Goal: Task Accomplishment & Management: Complete application form

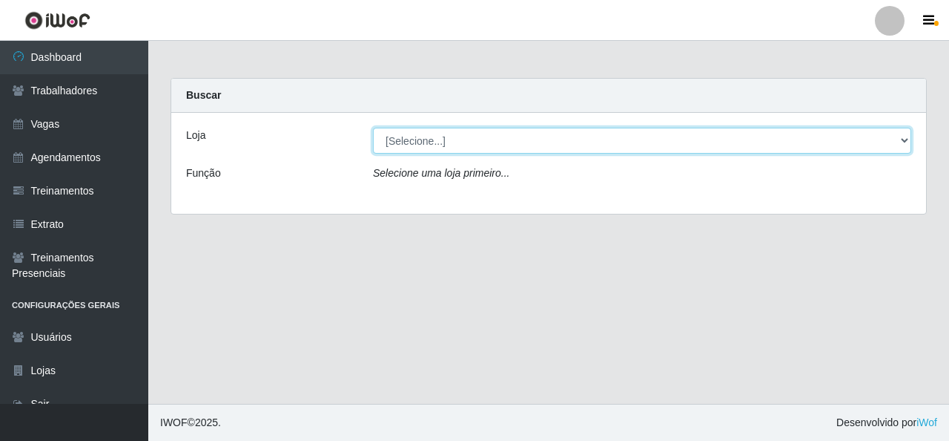
click at [409, 144] on select "[Selecione...] Rede Econômico - Malvinas Rede Econômico - Prata" at bounding box center [642, 141] width 538 height 26
select select "194"
click at [373, 128] on select "[Selecione...] Rede Econômico - Malvinas Rede Econômico - Prata" at bounding box center [642, 141] width 538 height 26
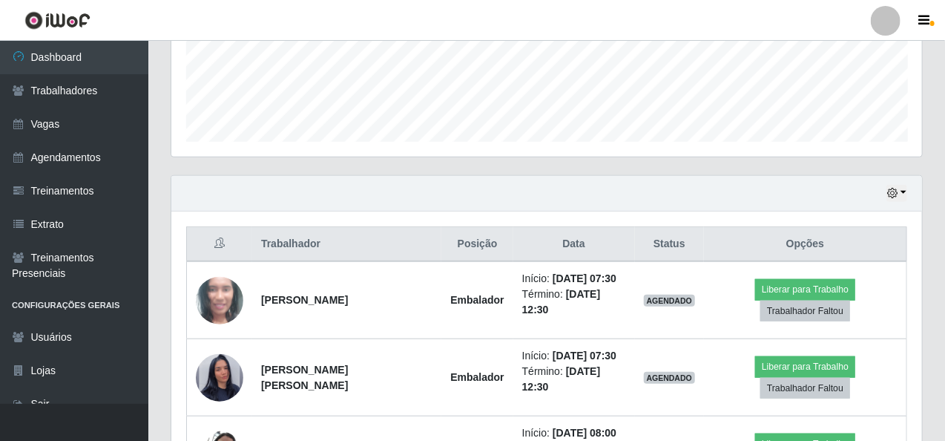
scroll to position [385, 0]
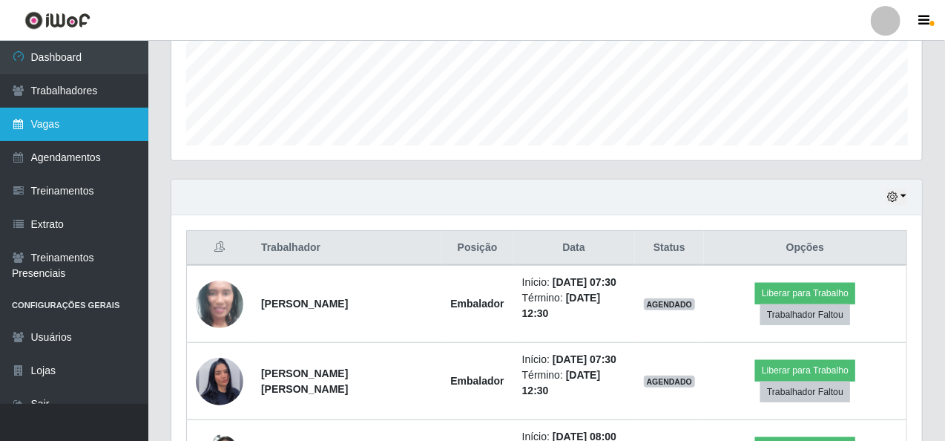
click at [62, 129] on link "Vagas" at bounding box center [74, 124] width 148 height 33
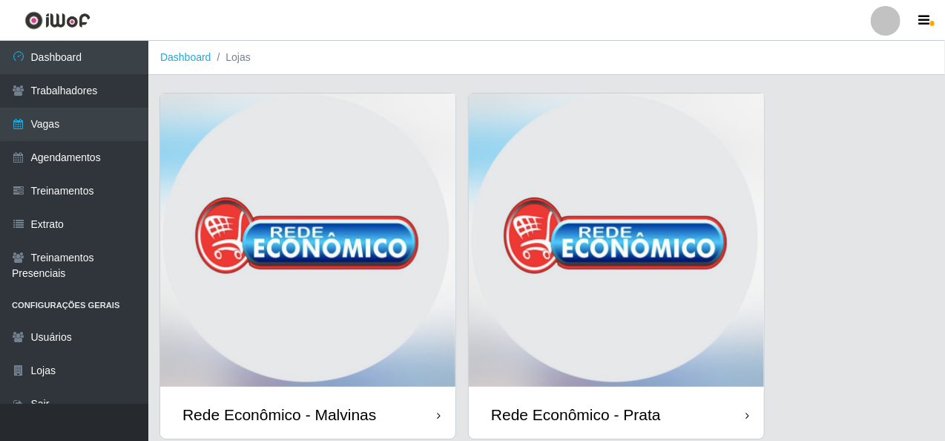
click at [308, 165] on img at bounding box center [307, 241] width 295 height 297
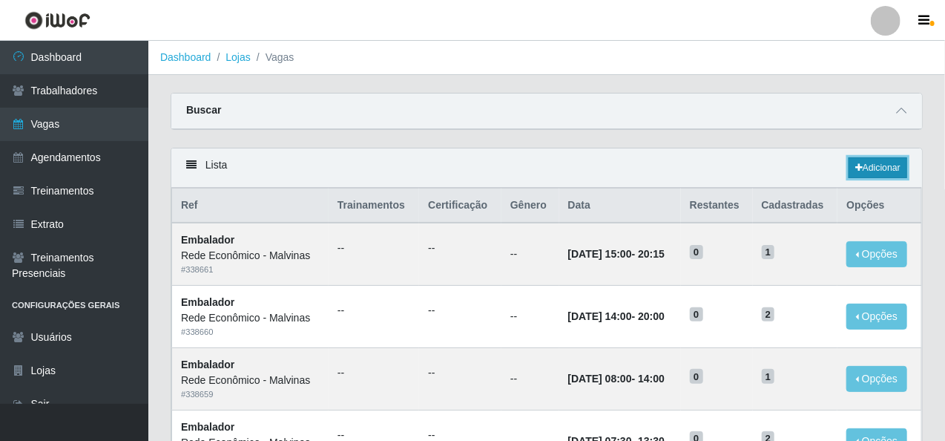
click at [860, 171] on link "Adicionar" at bounding box center [877, 167] width 59 height 21
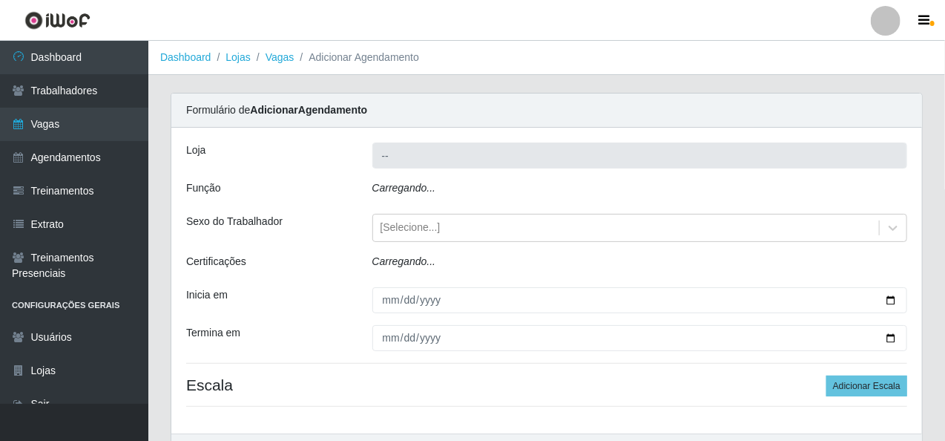
type input "Rede Econômico - Malvinas"
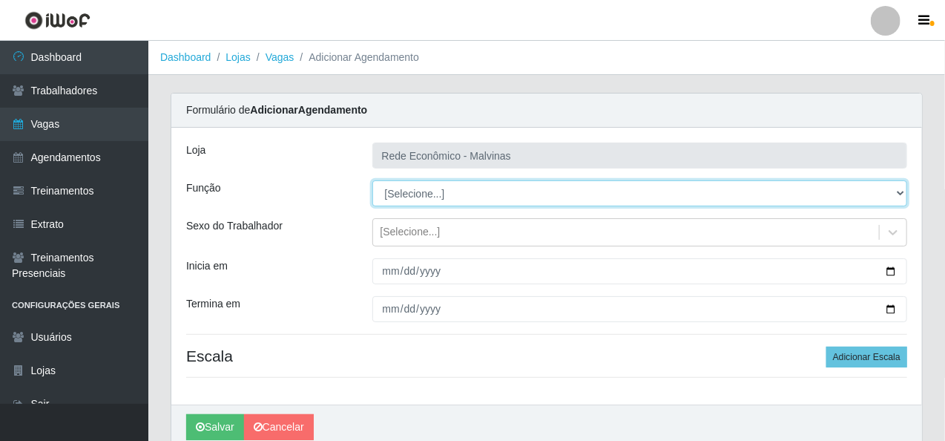
click at [429, 195] on select "[Selecione...] Embalador Embalador + Embalador ++ Operador de Caixa Operador de…" at bounding box center [639, 193] width 535 height 26
select select "1"
click at [372, 180] on select "[Selecione...] Embalador Embalador + Embalador ++ Operador de Caixa Operador de…" at bounding box center [639, 193] width 535 height 26
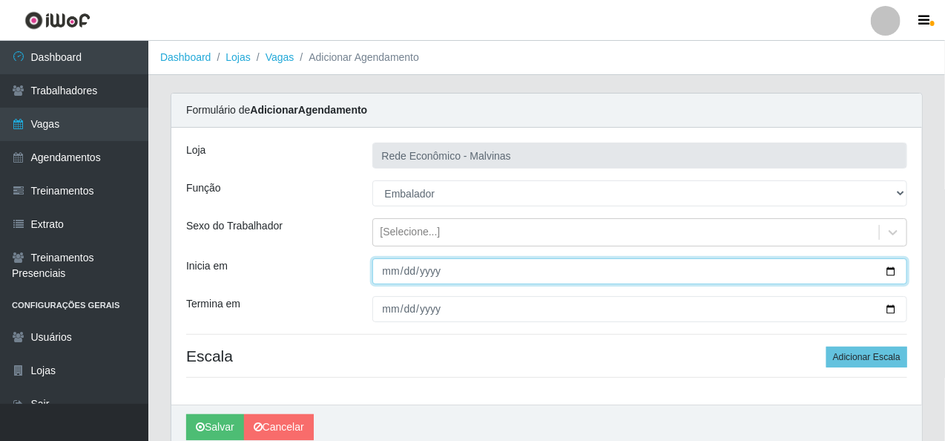
click at [386, 268] on input "Inicia em" at bounding box center [639, 271] width 535 height 26
type input "[DATE]"
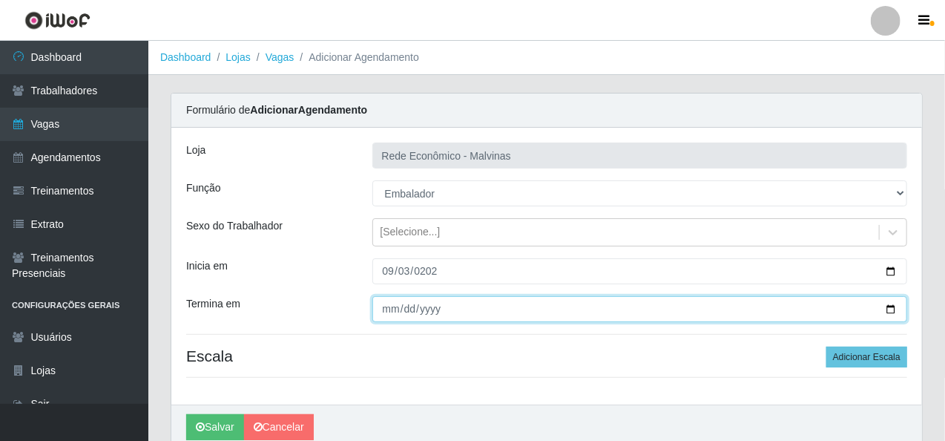
click at [387, 309] on input "Termina em" at bounding box center [639, 309] width 535 height 26
type input "[DATE]"
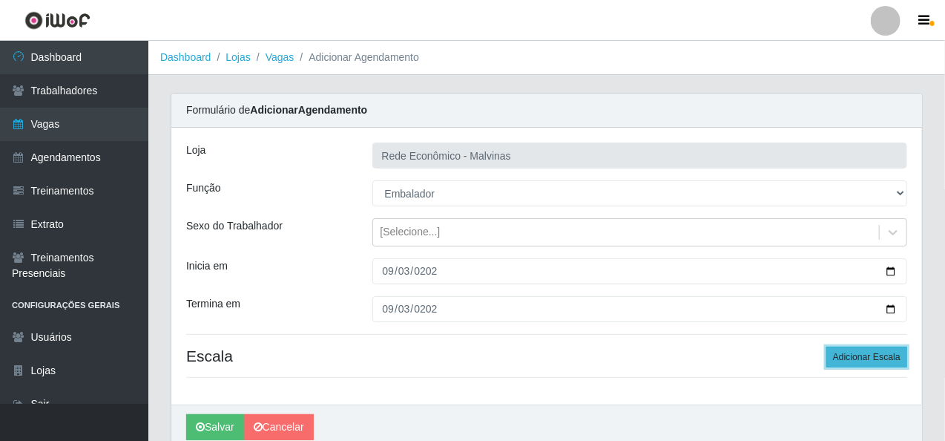
click at [872, 354] on button "Adicionar Escala" at bounding box center [866, 356] width 81 height 21
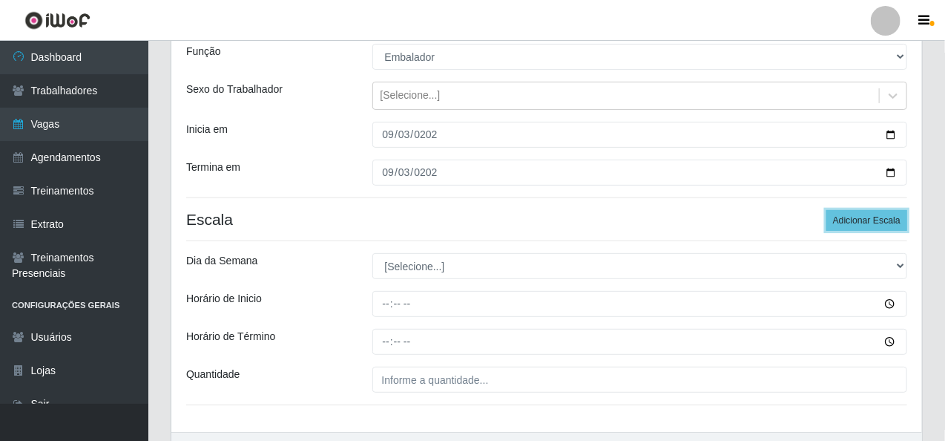
scroll to position [222, 0]
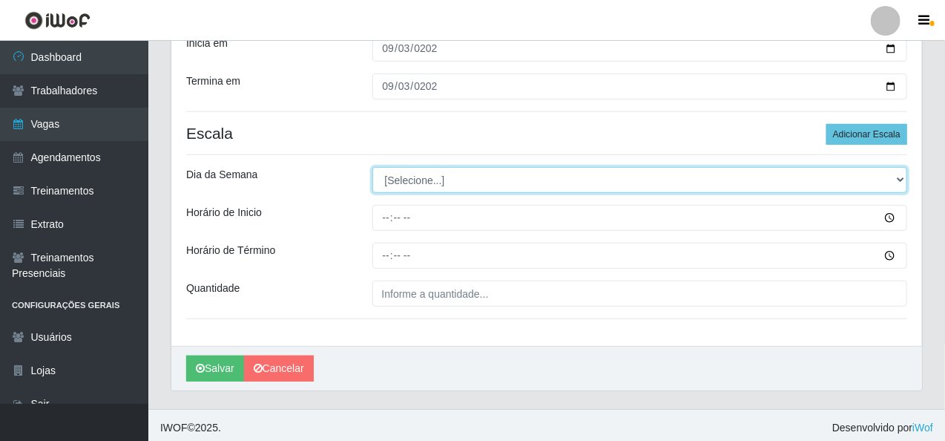
click at [386, 185] on select "[Selecione...] Segunda Terça Quarta Quinta Sexta Sábado Domingo" at bounding box center [639, 180] width 535 height 26
select select "3"
click at [372, 167] on select "[Selecione...] Segunda Terça Quarta Quinta Sexta Sábado Domingo" at bounding box center [639, 180] width 535 height 26
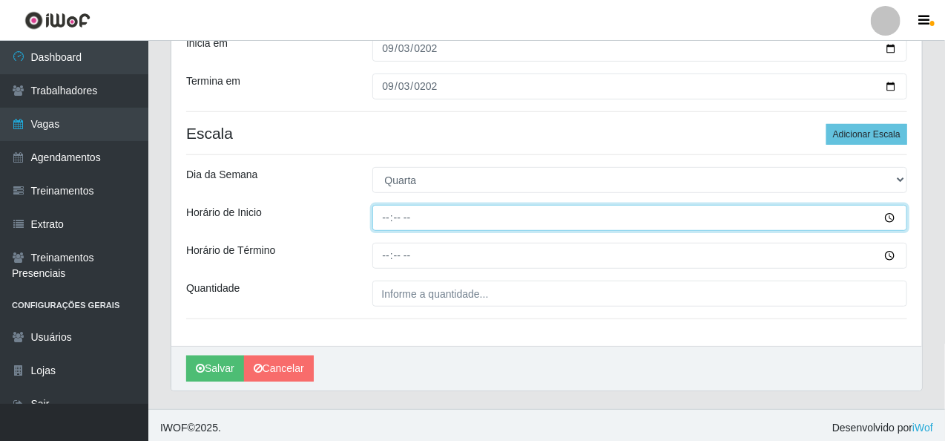
click at [385, 214] on input "Horário de Inicio" at bounding box center [639, 218] width 535 height 26
type input "07:30"
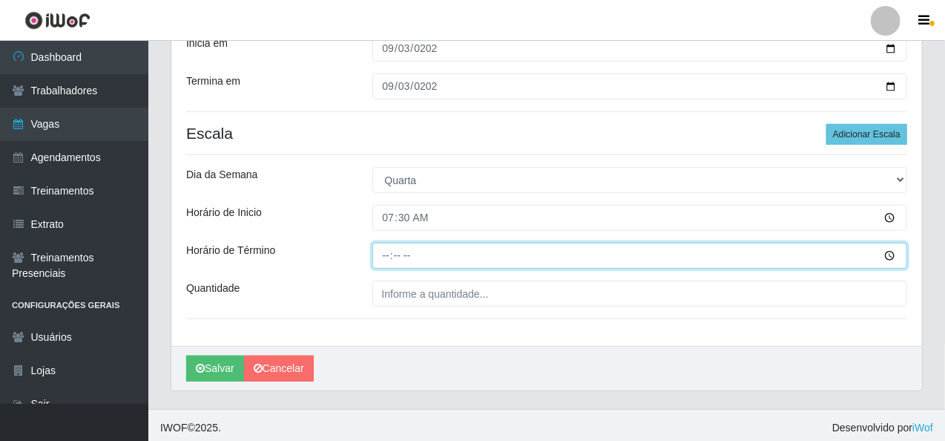
click at [379, 259] on input "Horário de Término" at bounding box center [639, 256] width 535 height 26
type input "13:30"
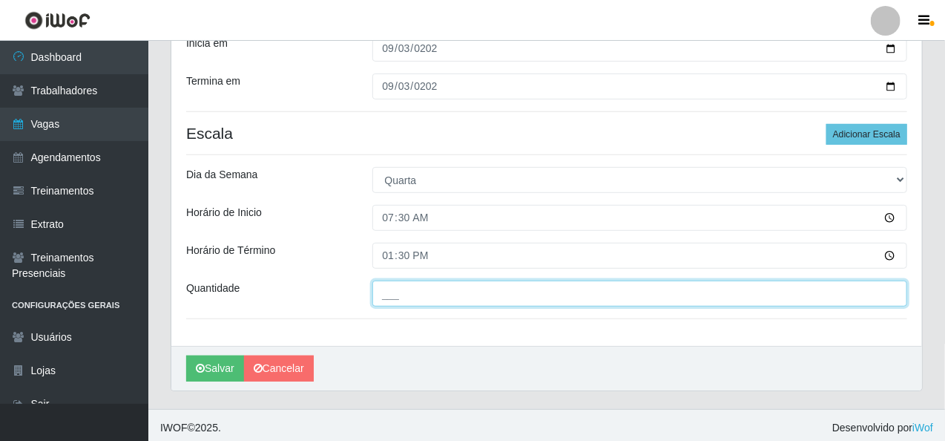
click at [393, 297] on input "___" at bounding box center [639, 293] width 535 height 26
type input "2__"
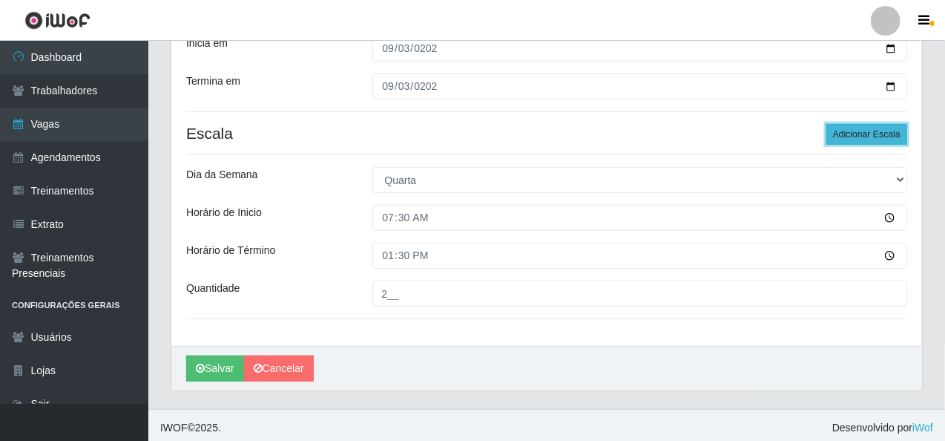
click at [854, 136] on button "Adicionar Escala" at bounding box center [866, 134] width 81 height 21
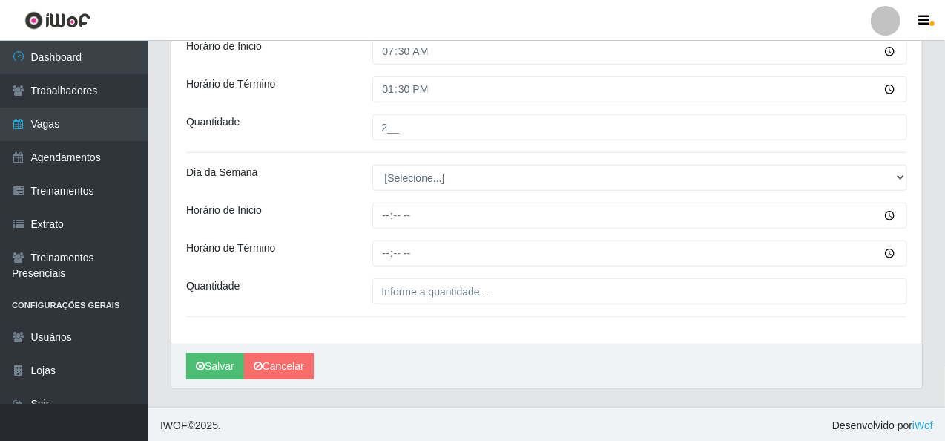
scroll to position [390, 0]
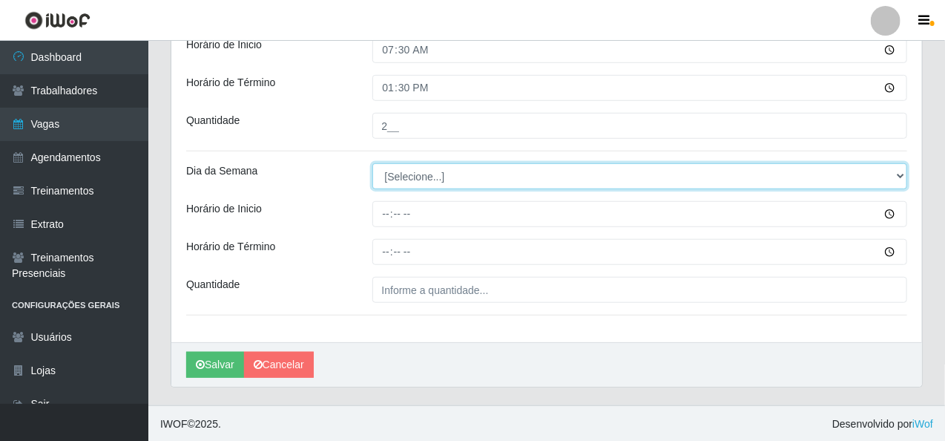
click at [400, 178] on select "[Selecione...] Segunda Terça Quarta Quinta Sexta Sábado Domingo" at bounding box center [639, 176] width 535 height 26
select select "3"
click at [372, 163] on select "[Selecione...] Segunda Terça Quarta Quinta Sexta Sábado Domingo" at bounding box center [639, 176] width 535 height 26
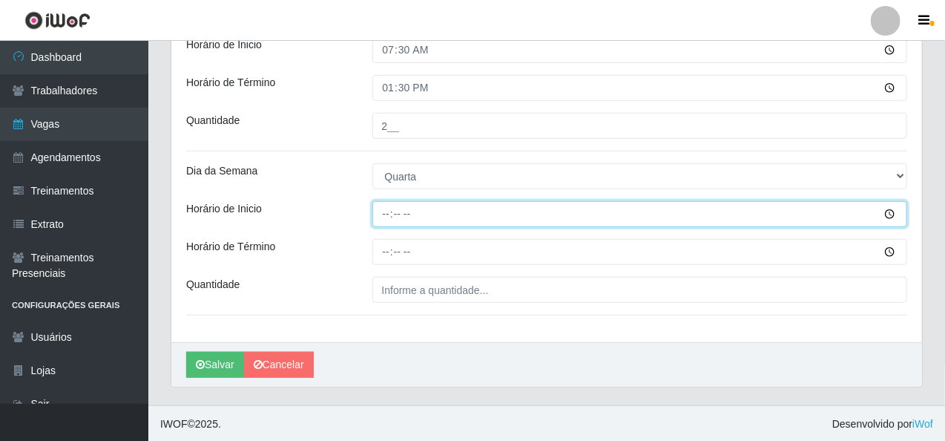
click at [389, 207] on input "Horário de Inicio" at bounding box center [639, 214] width 535 height 26
type input "08:30"
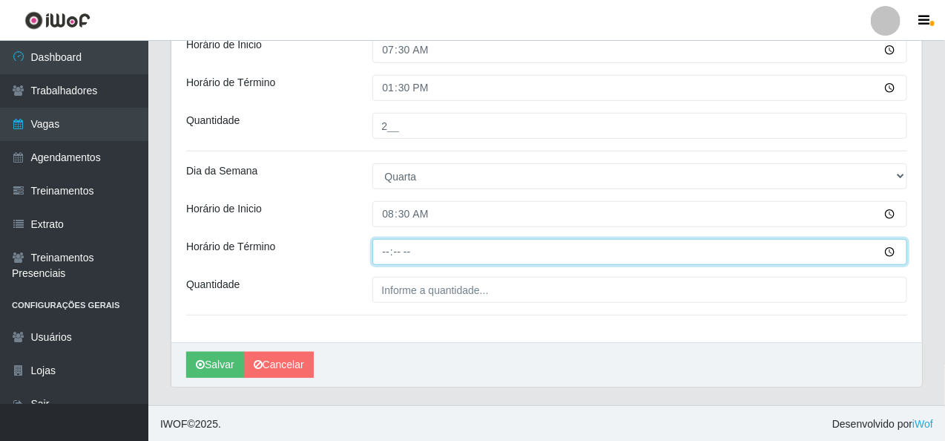
click at [380, 244] on input "Horário de Término" at bounding box center [639, 252] width 535 height 26
type input "14:30"
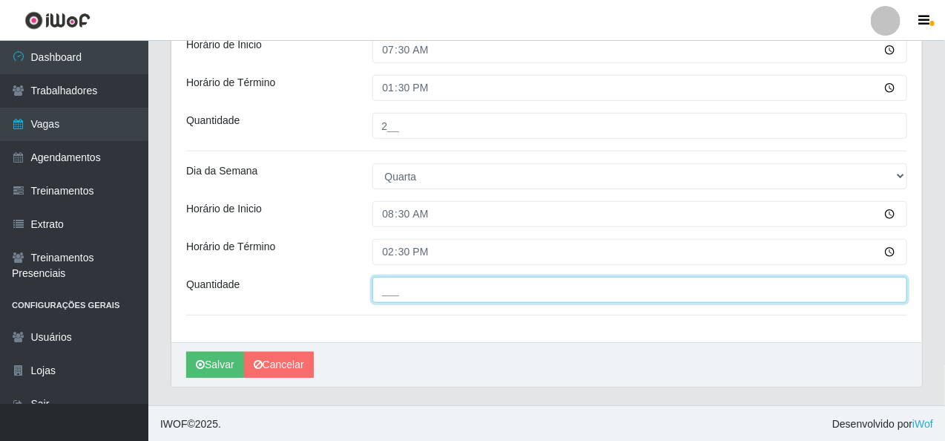
click at [384, 285] on input "___" at bounding box center [639, 290] width 535 height 26
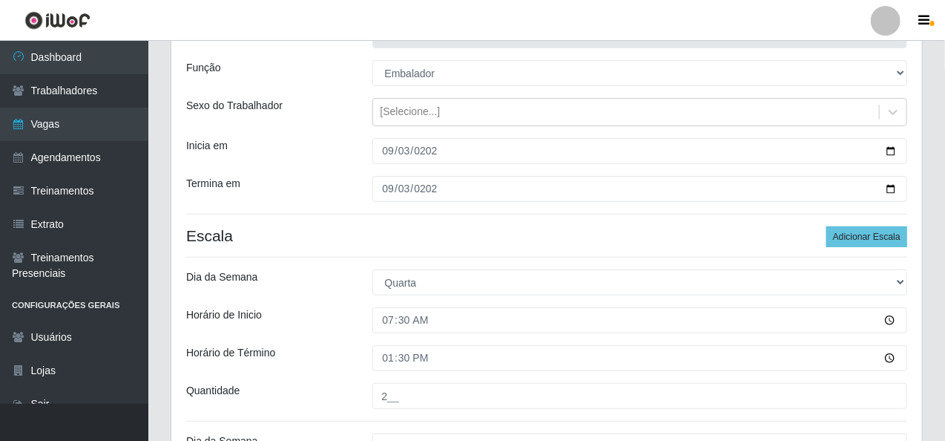
scroll to position [93, 0]
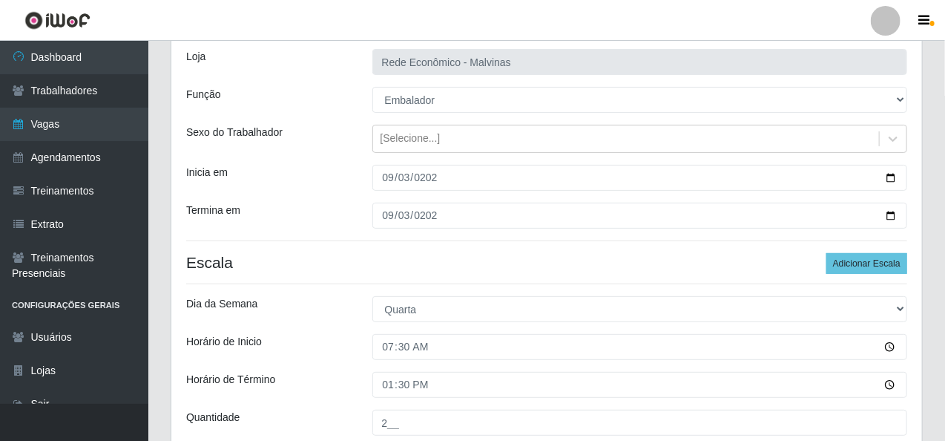
type input "1__"
click at [864, 250] on div "Loja Rede Econômico - Malvinas Função [Selecione...] Embalador Embalador + Emba…" at bounding box center [546, 336] width 751 height 604
click at [864, 257] on button "Adicionar Escala" at bounding box center [866, 263] width 81 height 21
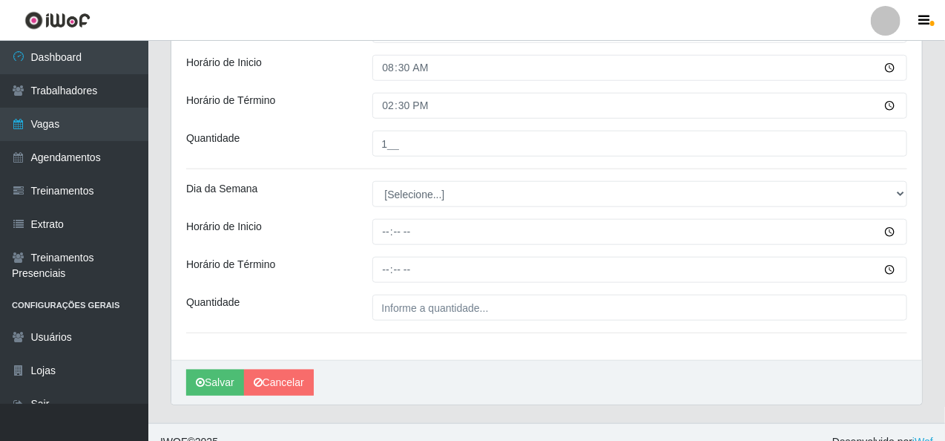
scroll to position [538, 0]
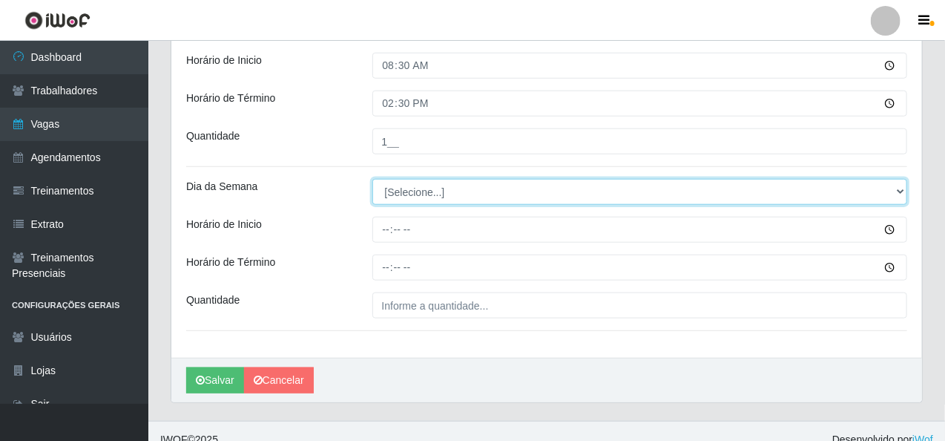
click at [389, 194] on select "[Selecione...] Segunda Terça Quarta Quinta Sexta Sábado Domingo" at bounding box center [639, 192] width 535 height 26
select select "3"
click at [372, 179] on select "[Selecione...] Segunda Terça Quarta Quinta Sexta Sábado Domingo" at bounding box center [639, 192] width 535 height 26
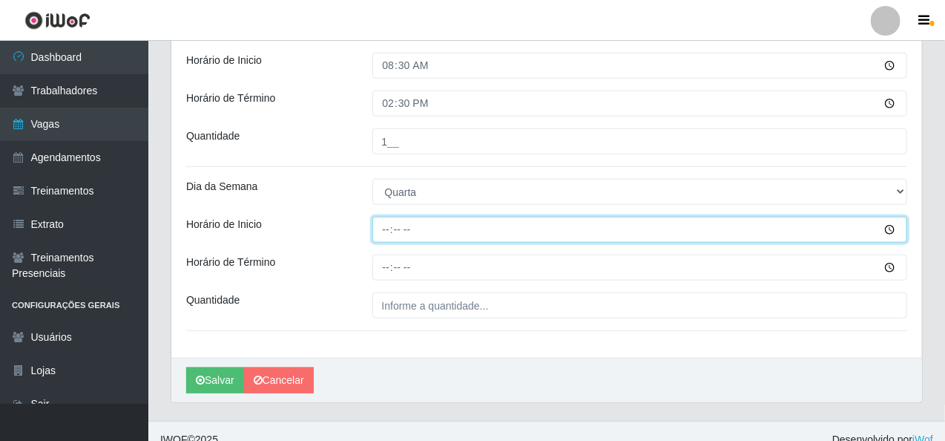
click at [378, 222] on input "Horário de Inicio" at bounding box center [639, 230] width 535 height 26
type input "14:00"
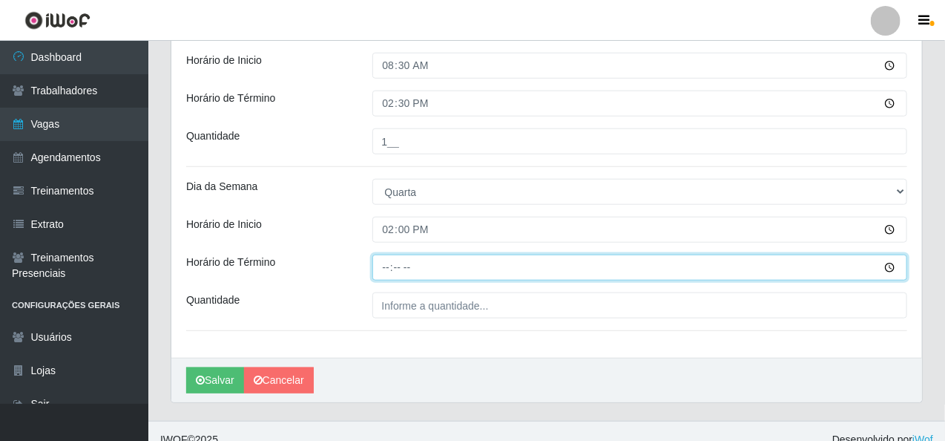
click at [384, 272] on input "Horário de Término" at bounding box center [639, 267] width 535 height 26
type input "20:00"
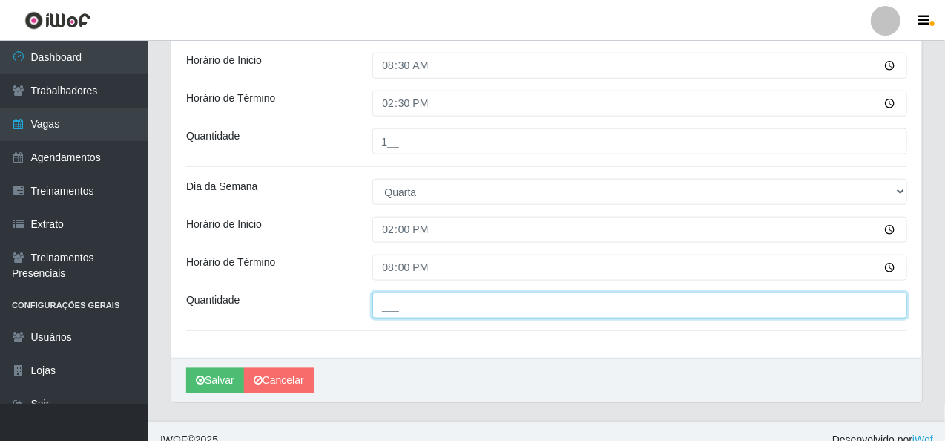
click at [386, 296] on input "___" at bounding box center [639, 305] width 535 height 26
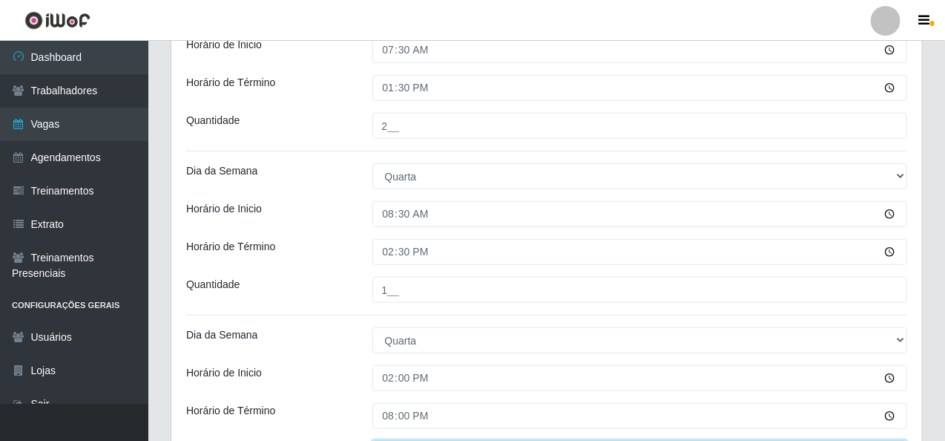
scroll to position [242, 0]
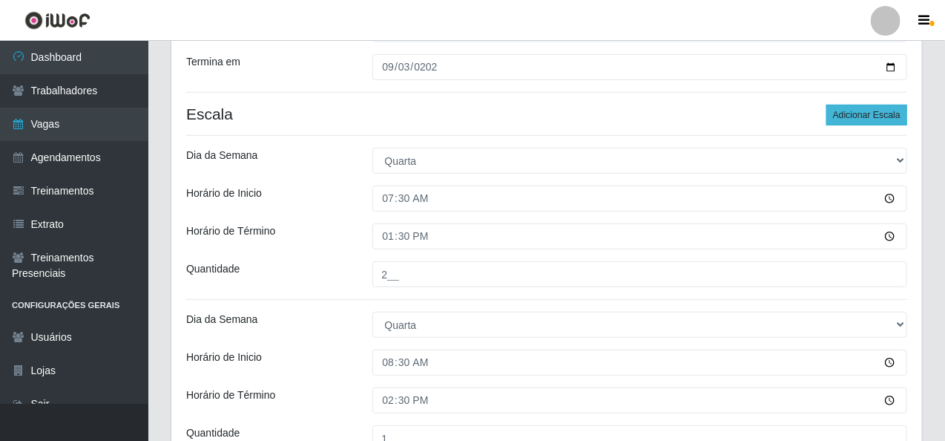
type input "2__"
click at [877, 111] on button "Adicionar Escala" at bounding box center [866, 115] width 81 height 21
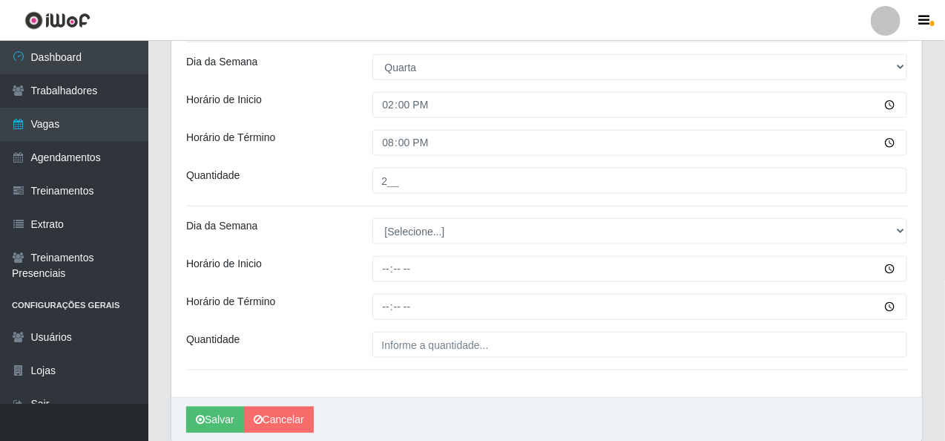
scroll to position [718, 0]
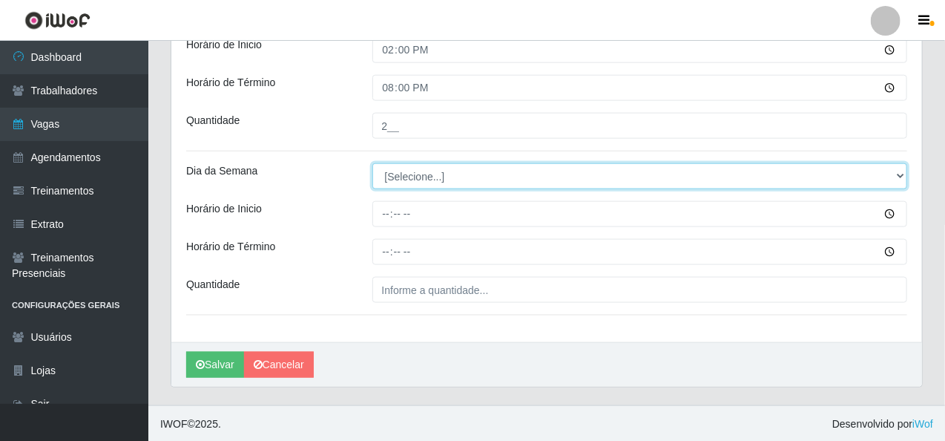
click at [408, 177] on select "[Selecione...] Segunda Terça Quarta Quinta Sexta Sábado Domingo" at bounding box center [639, 176] width 535 height 26
select select "3"
click at [372, 163] on select "[Selecione...] Segunda Terça Quarta Quinta Sexta Sábado Domingo" at bounding box center [639, 176] width 535 height 26
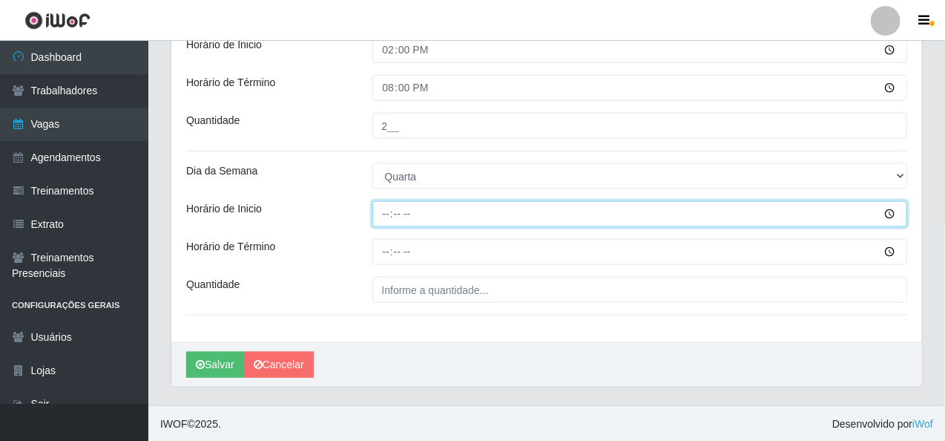
click at [386, 213] on input "Horário de Inicio" at bounding box center [639, 214] width 535 height 26
type input "15:00"
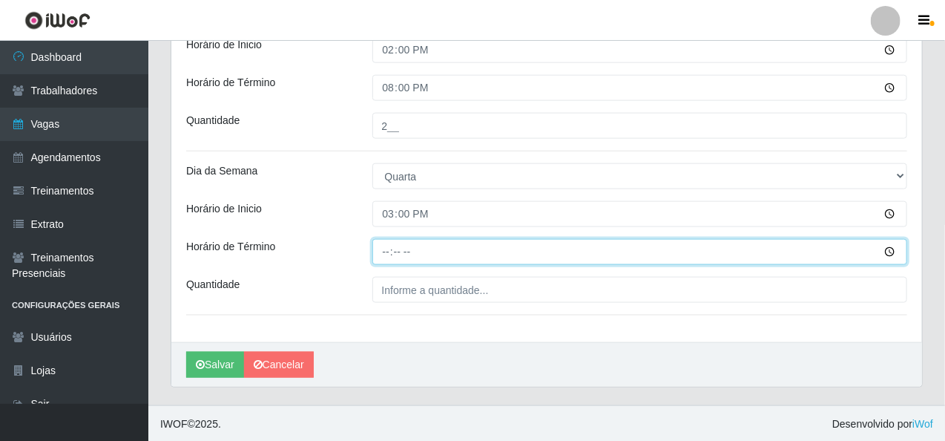
click at [382, 251] on input "Horário de Término" at bounding box center [639, 252] width 535 height 26
type input "20:10"
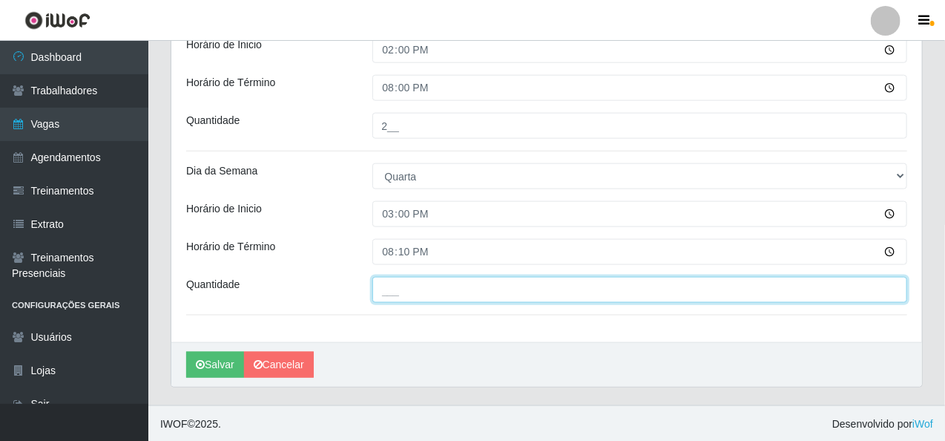
click at [425, 290] on input "___" at bounding box center [639, 290] width 535 height 26
type input "1__"
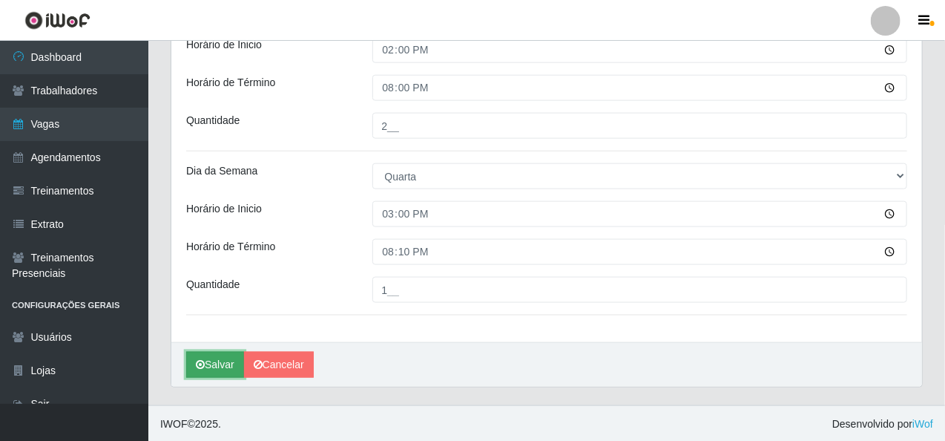
click at [206, 363] on button "Salvar" at bounding box center [215, 365] width 58 height 26
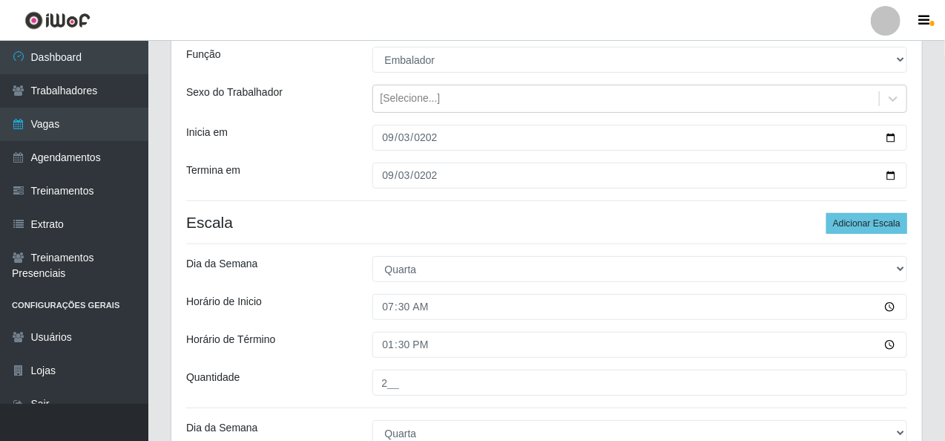
scroll to position [125, 0]
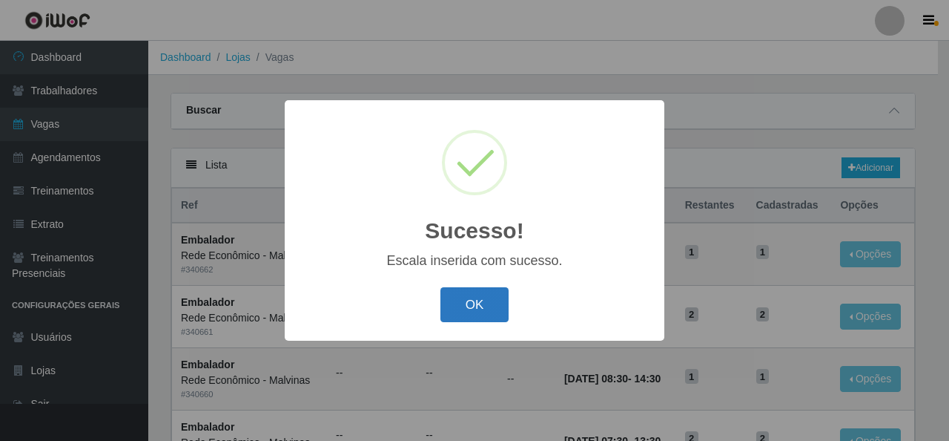
click at [487, 297] on button "OK" at bounding box center [475, 304] width 69 height 35
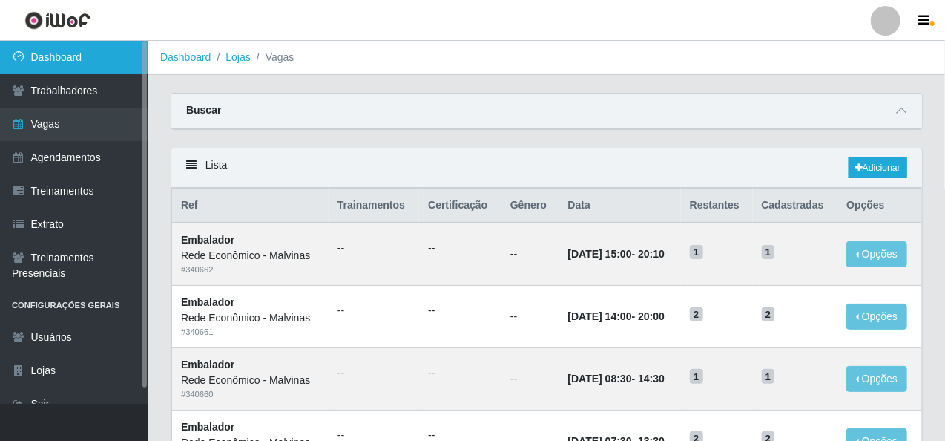
click at [93, 54] on link "Dashboard" at bounding box center [74, 57] width 148 height 33
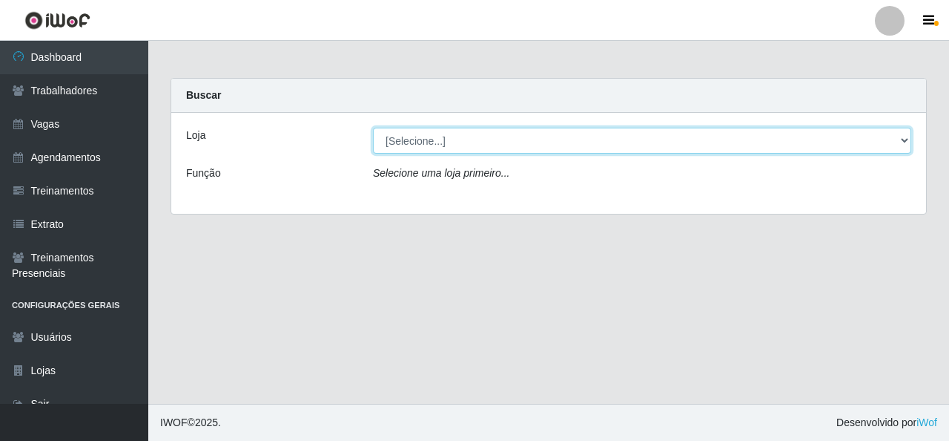
drag, startPoint x: 415, startPoint y: 137, endPoint x: 416, endPoint y: 145, distance: 7.5
click at [415, 137] on select "[Selecione...] Rede Econômico - Malvinas Rede Econômico - Prata" at bounding box center [642, 141] width 538 height 26
select select "194"
click at [373, 128] on select "[Selecione...] Rede Econômico - Malvinas Rede Econômico - Prata" at bounding box center [642, 141] width 538 height 26
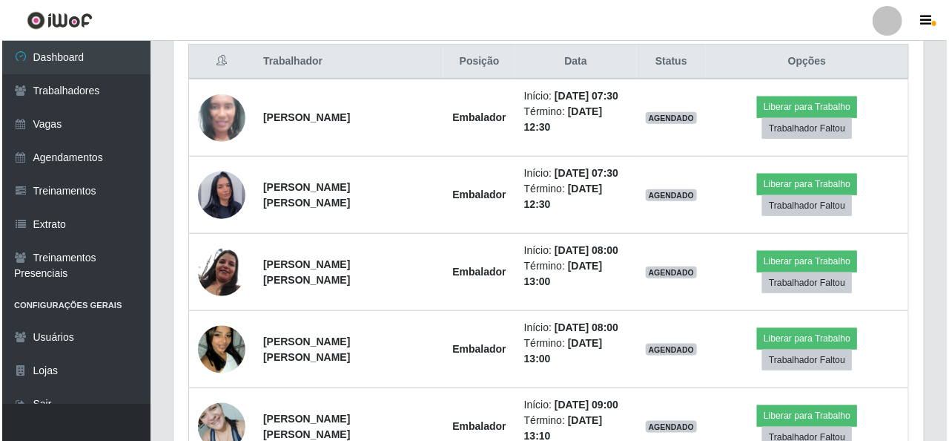
scroll to position [593, 0]
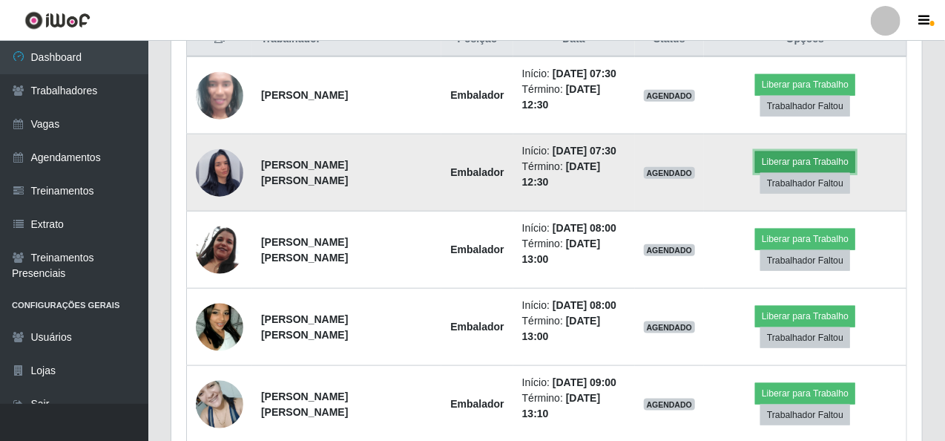
click at [765, 151] on button "Liberar para Trabalho" at bounding box center [805, 161] width 100 height 21
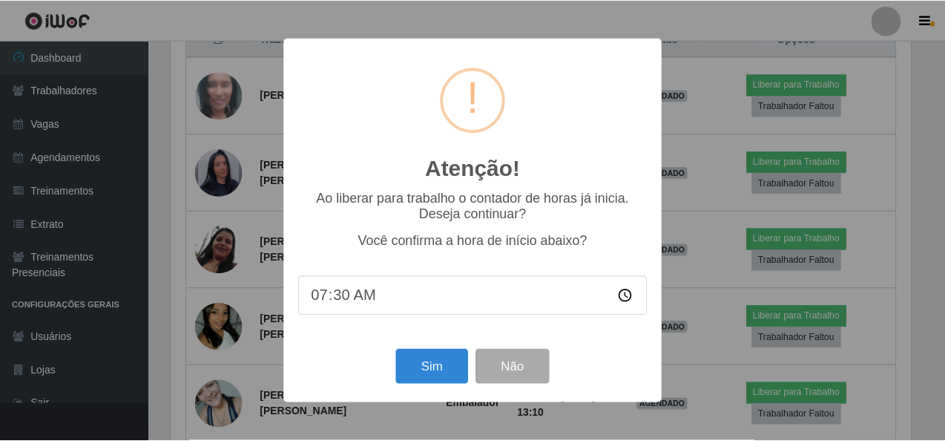
scroll to position [308, 745]
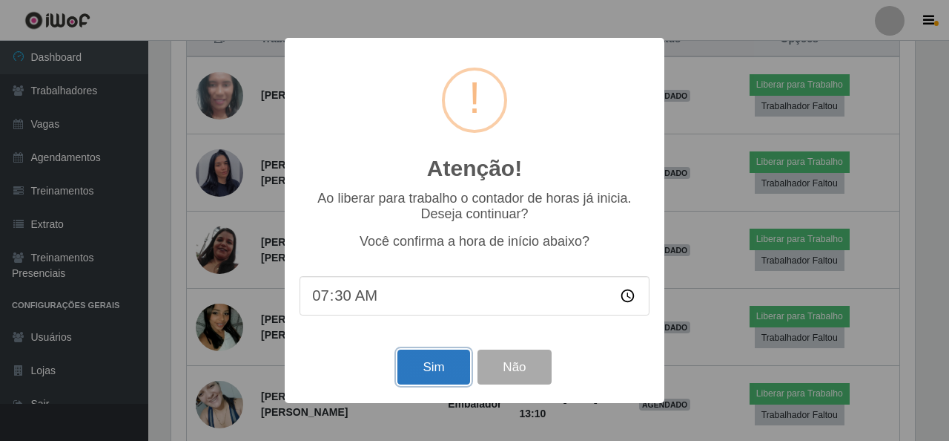
click at [427, 366] on button "Sim" at bounding box center [434, 366] width 72 height 35
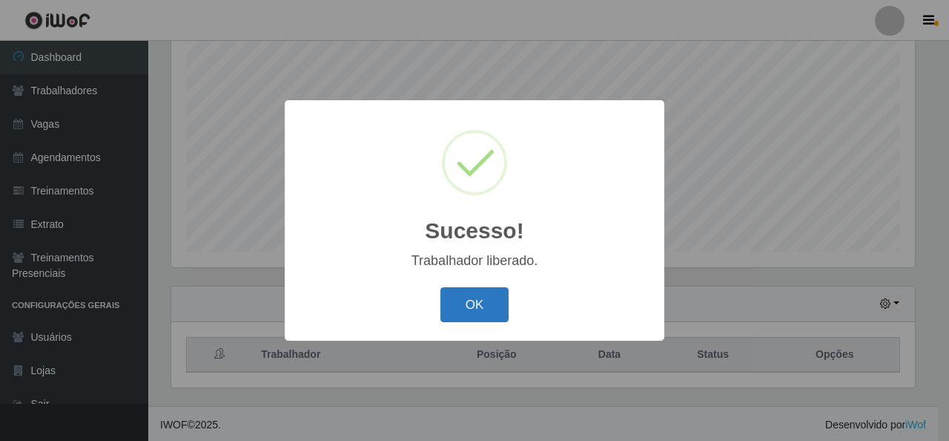
click at [472, 291] on button "OK" at bounding box center [475, 304] width 69 height 35
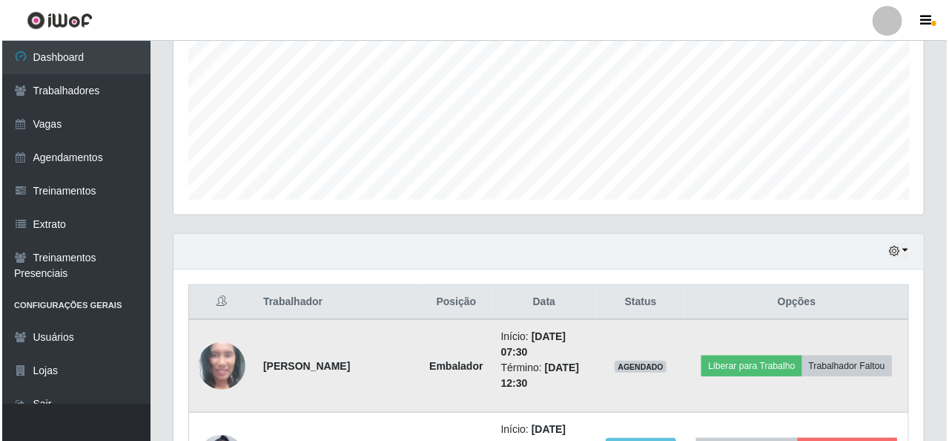
scroll to position [426, 0]
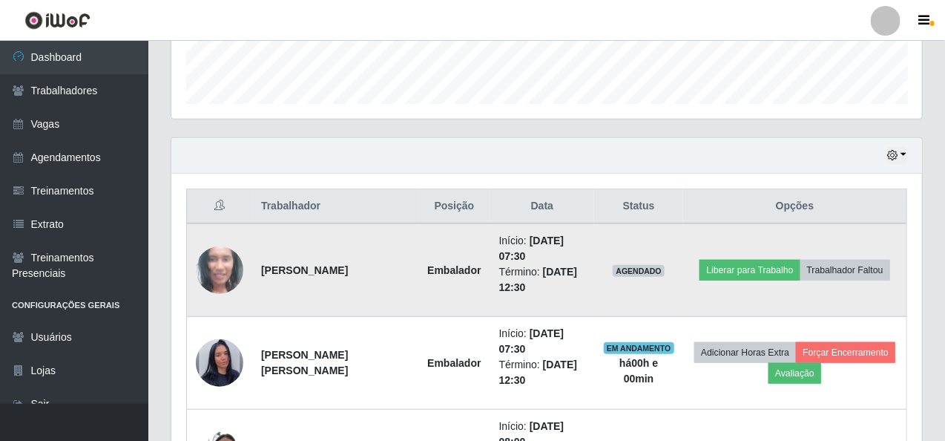
click at [710, 256] on td "Liberar para Trabalho Trabalhador Faltou" at bounding box center [794, 269] width 223 height 93
click at [731, 266] on button "Liberar para Trabalho" at bounding box center [749, 270] width 100 height 21
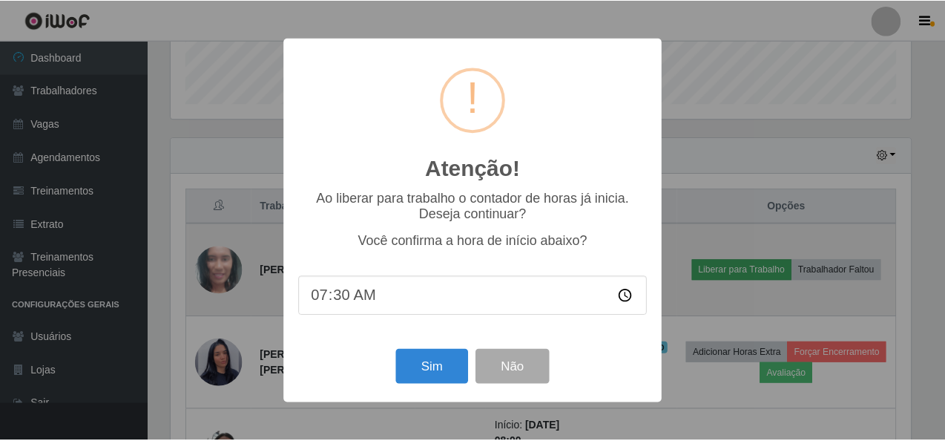
scroll to position [308, 745]
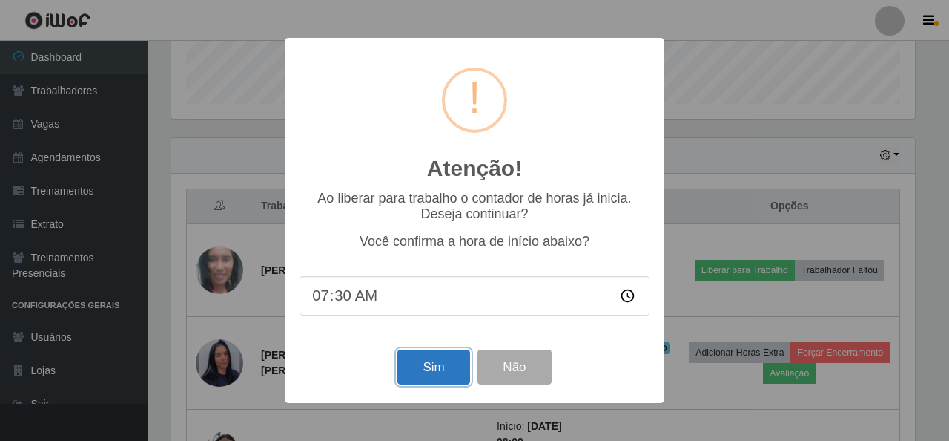
click at [422, 366] on button "Sim" at bounding box center [434, 366] width 72 height 35
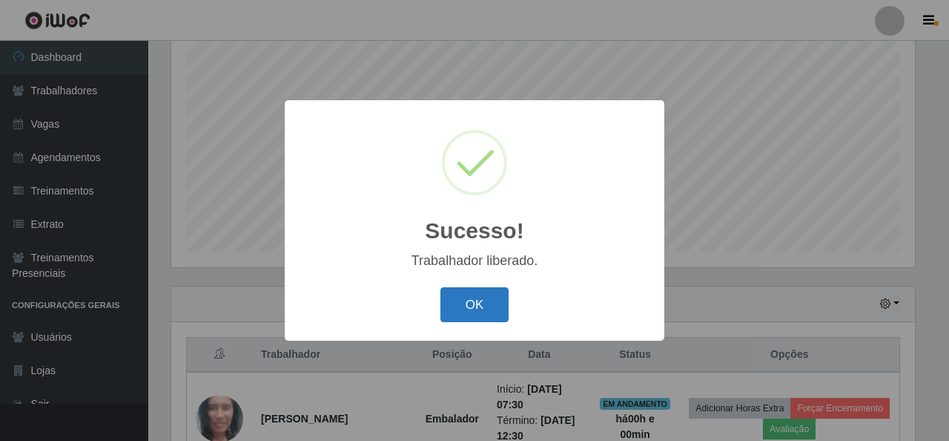
click at [486, 311] on button "OK" at bounding box center [475, 304] width 69 height 35
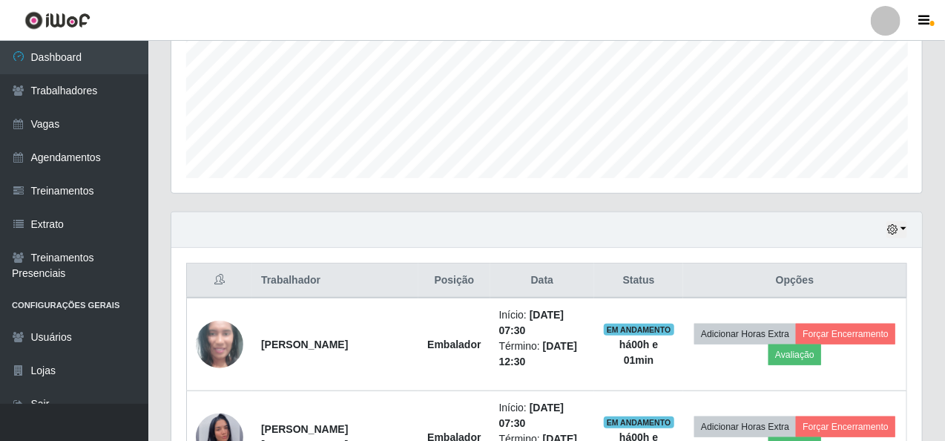
scroll to position [426, 0]
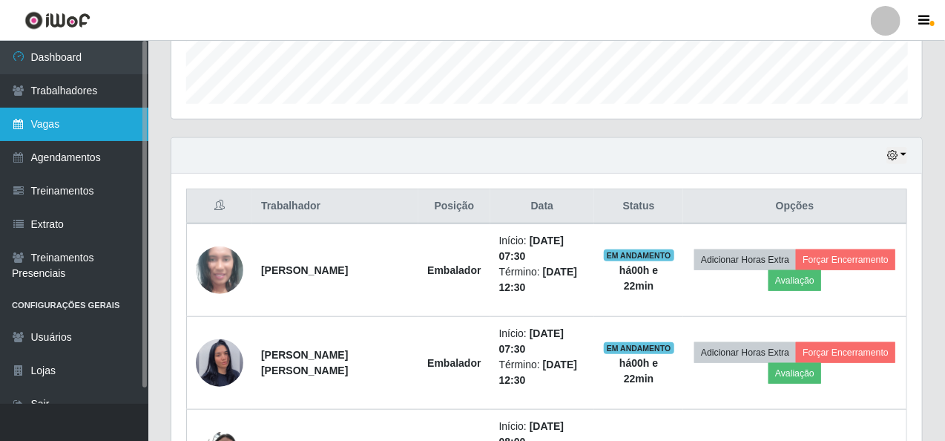
click at [75, 116] on link "Vagas" at bounding box center [74, 124] width 148 height 33
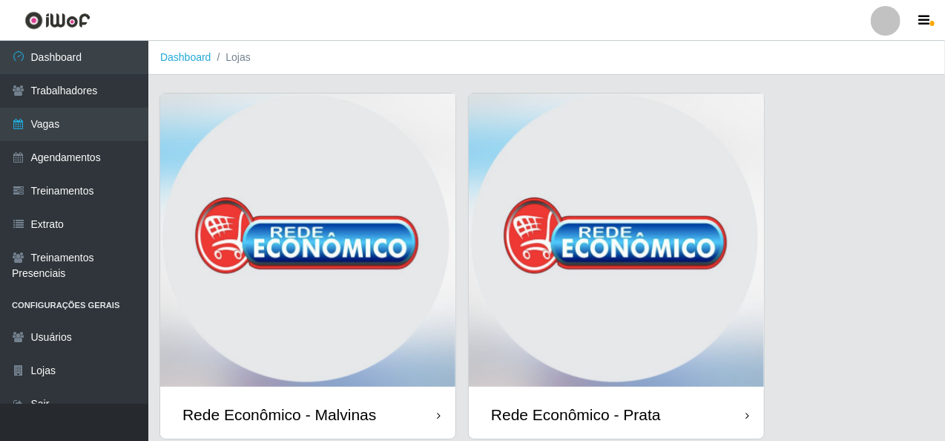
click at [256, 151] on img at bounding box center [307, 241] width 295 height 297
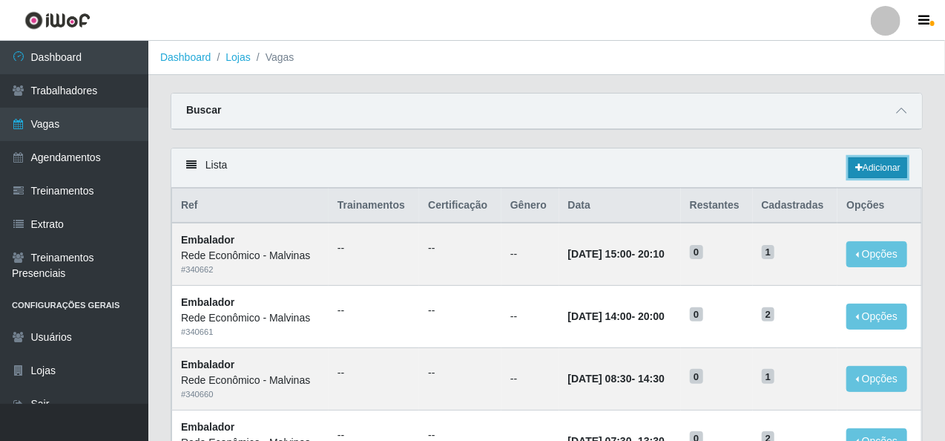
click at [884, 166] on link "Adicionar" at bounding box center [877, 167] width 59 height 21
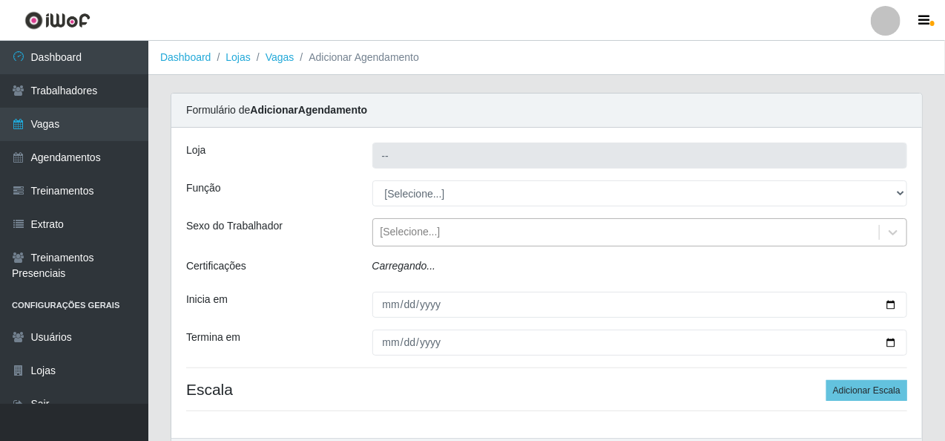
type input "Rede Econômico - Malvinas"
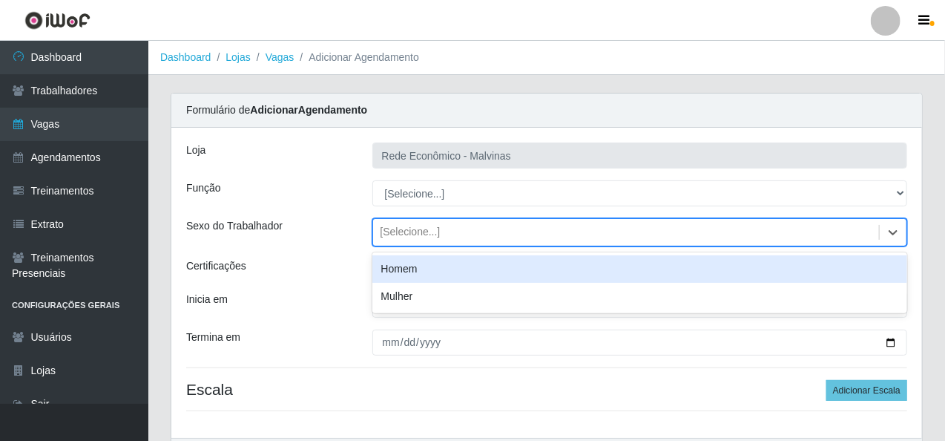
click at [406, 231] on div "[Selecione...]" at bounding box center [410, 233] width 60 height 16
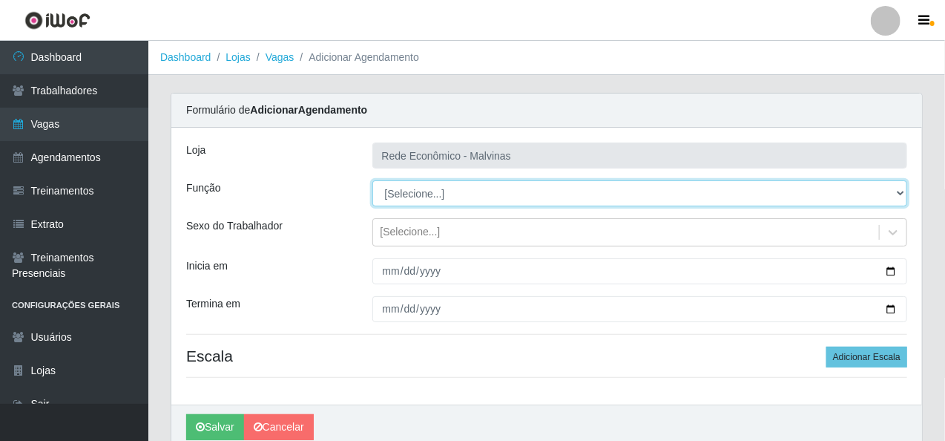
click at [412, 192] on select "[Selecione...] Embalador Embalador + Embalador ++ Operador de Caixa Operador de…" at bounding box center [639, 193] width 535 height 26
select select "1"
click at [372, 180] on select "[Selecione...] Embalador Embalador + Embalador ++ Operador de Caixa Operador de…" at bounding box center [639, 193] width 535 height 26
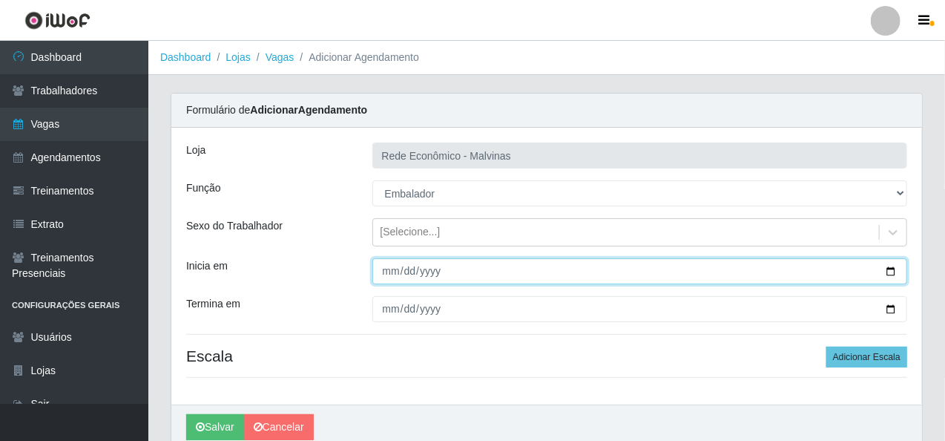
click at [392, 269] on input "Inicia em" at bounding box center [639, 271] width 535 height 26
type input "[DATE]"
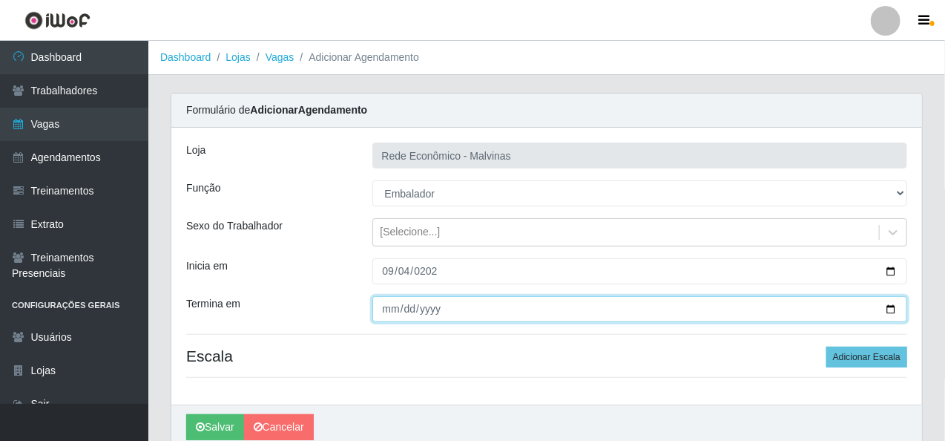
click at [395, 312] on input "Termina em" at bounding box center [639, 309] width 535 height 26
type input "[DATE]"
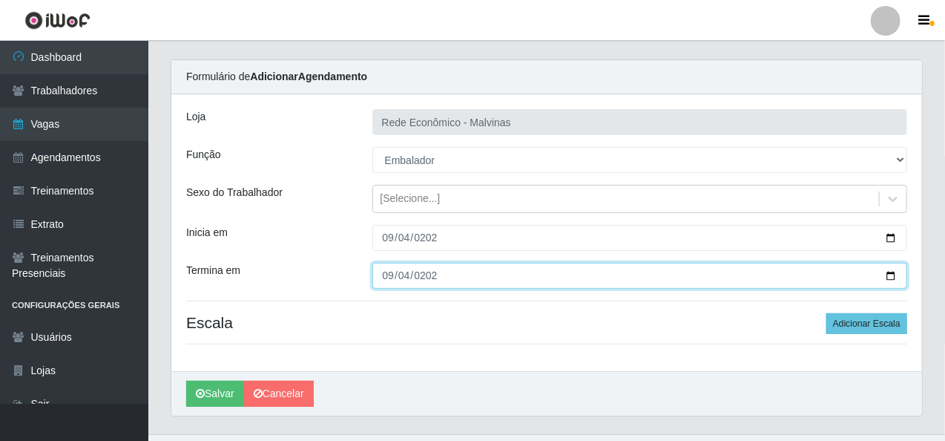
scroll to position [62, 0]
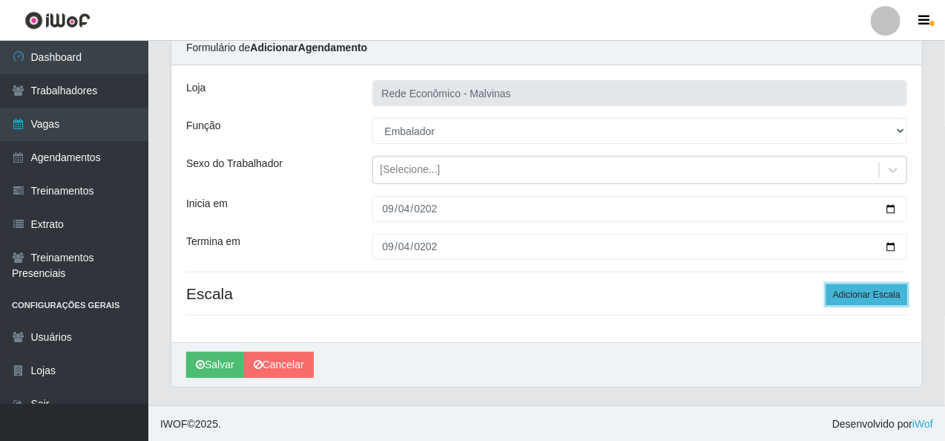
click at [880, 299] on button "Adicionar Escala" at bounding box center [866, 294] width 81 height 21
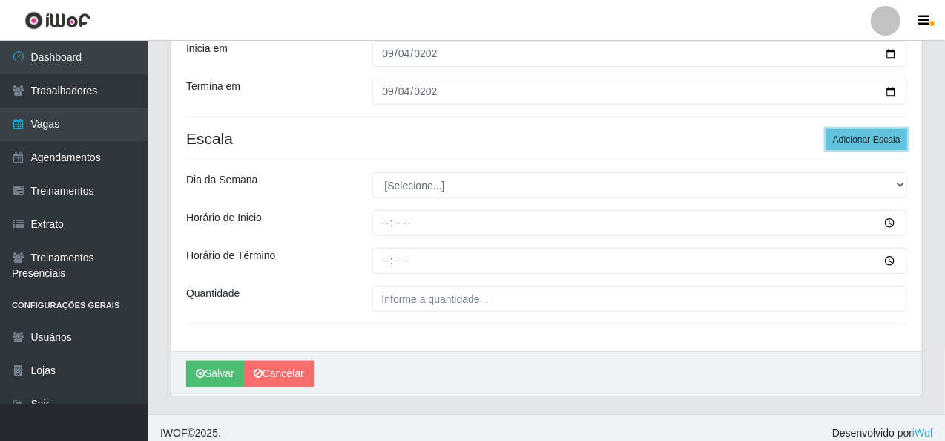
scroll to position [226, 0]
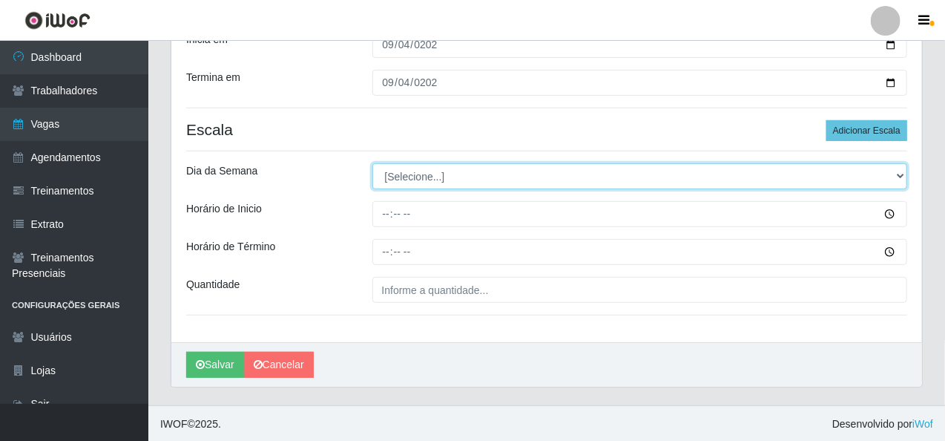
click at [398, 177] on select "[Selecione...] Segunda Terça Quarta Quinta Sexta Sábado Domingo" at bounding box center [639, 176] width 535 height 26
select select "4"
click at [372, 163] on select "[Selecione...] Segunda Terça Quarta Quinta Sexta Sábado Domingo" at bounding box center [639, 176] width 535 height 26
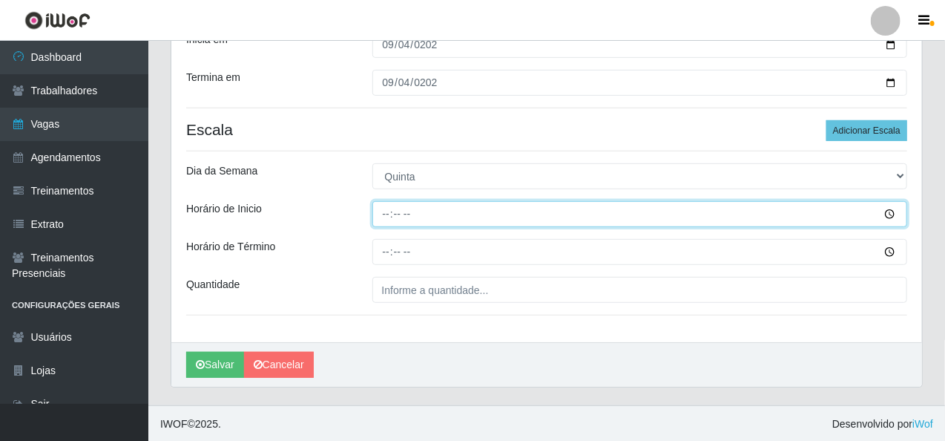
click at [382, 208] on input "Horário de Inicio" at bounding box center [639, 214] width 535 height 26
type input "07:30"
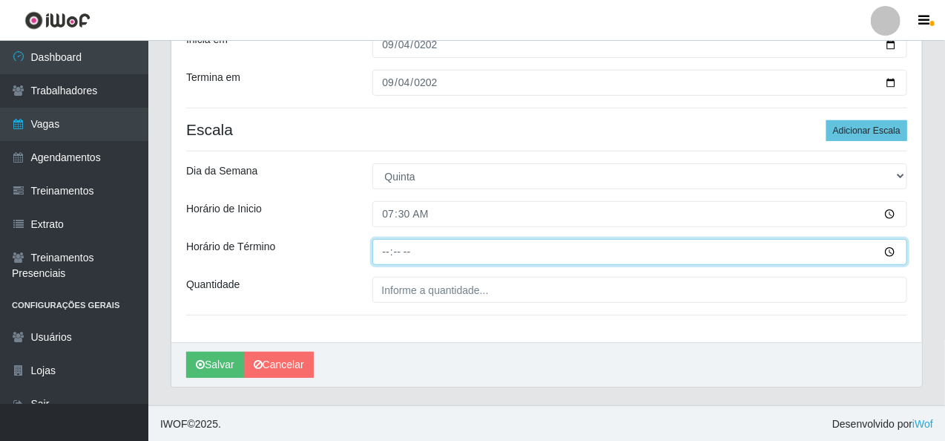
click at [388, 259] on input "Horário de Término" at bounding box center [639, 252] width 535 height 26
type input "13:30"
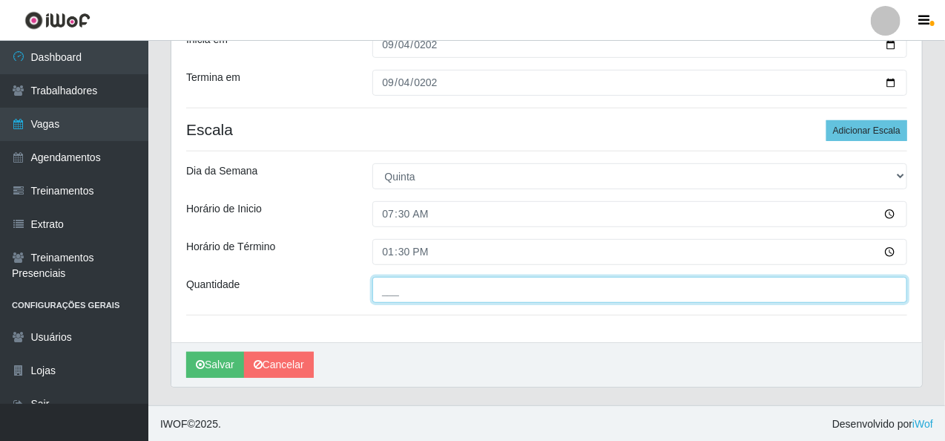
click at [427, 299] on input "___" at bounding box center [639, 290] width 535 height 26
type input "2__"
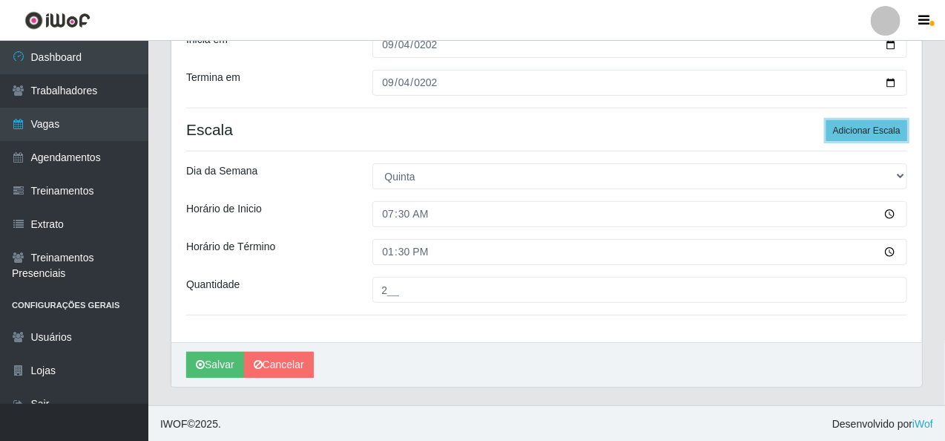
drag, startPoint x: 891, startPoint y: 125, endPoint x: 834, endPoint y: 142, distance: 59.6
click at [890, 125] on button "Adicionar Escala" at bounding box center [866, 130] width 81 height 21
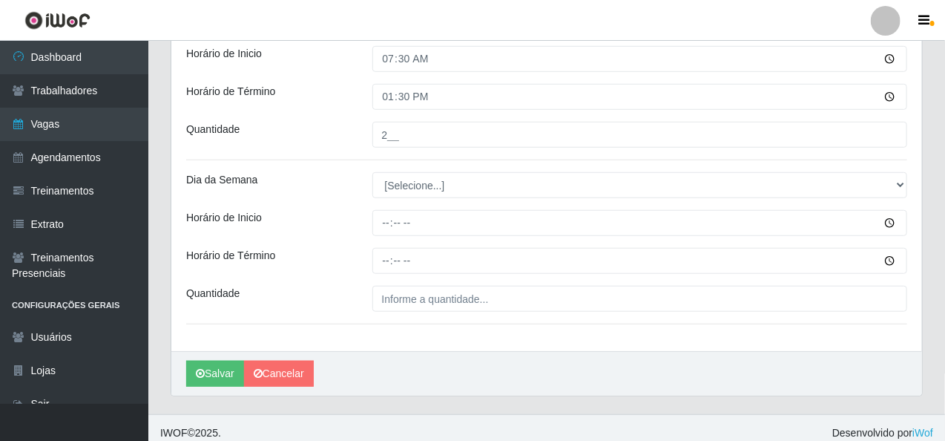
scroll to position [390, 0]
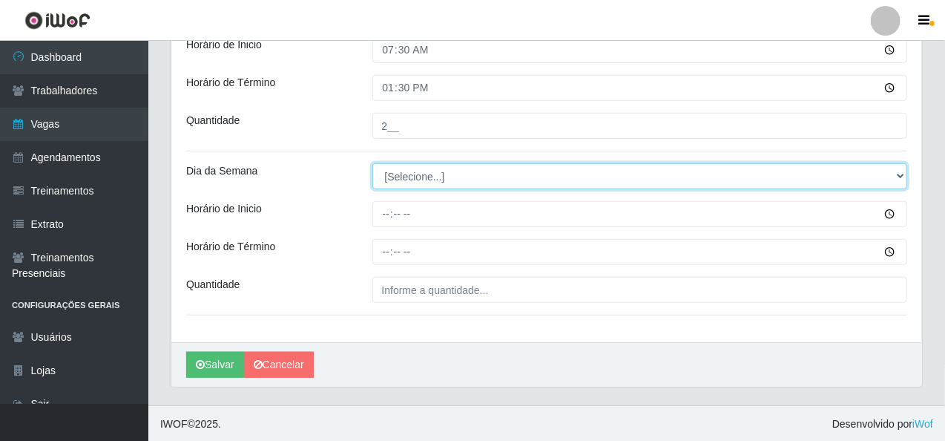
click at [415, 177] on select "[Selecione...] Segunda Terça Quarta Quinta Sexta Sábado Domingo" at bounding box center [639, 176] width 535 height 26
select select "4"
click at [372, 163] on select "[Selecione...] Segunda Terça Quarta Quinta Sexta Sábado Domingo" at bounding box center [639, 176] width 535 height 26
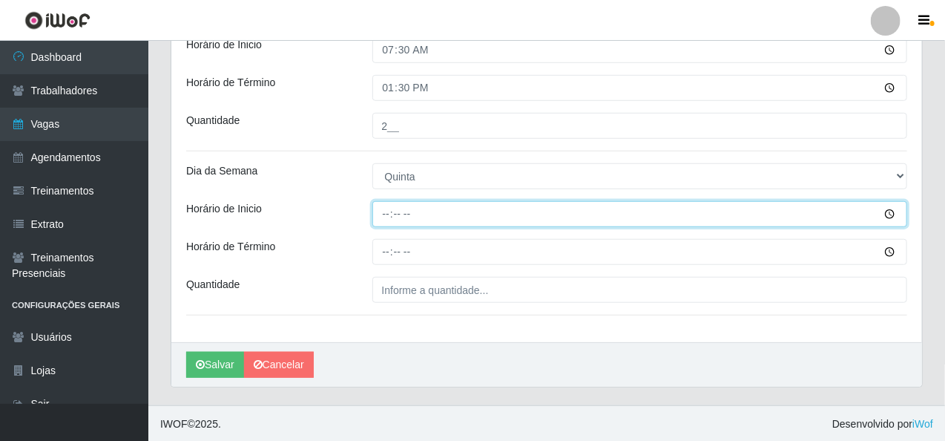
click at [386, 214] on input "Horário de Inicio" at bounding box center [639, 214] width 535 height 26
type input "08:30"
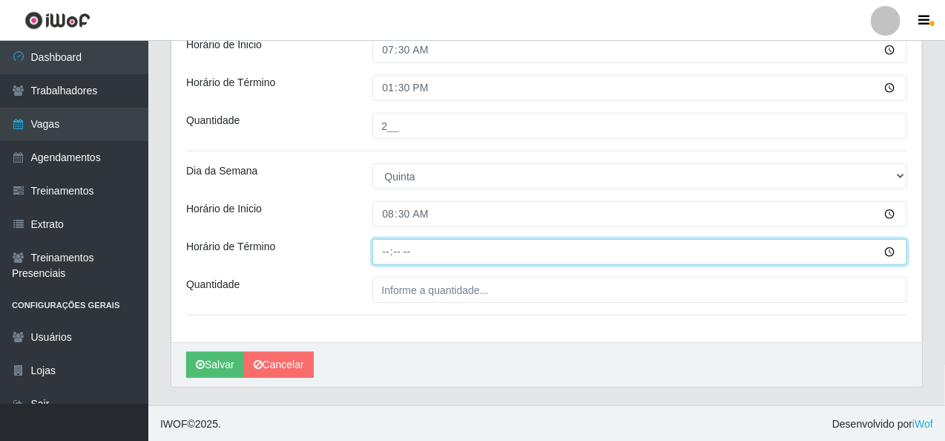
click at [388, 253] on input "Horário de Término" at bounding box center [639, 252] width 535 height 26
type input "14:30"
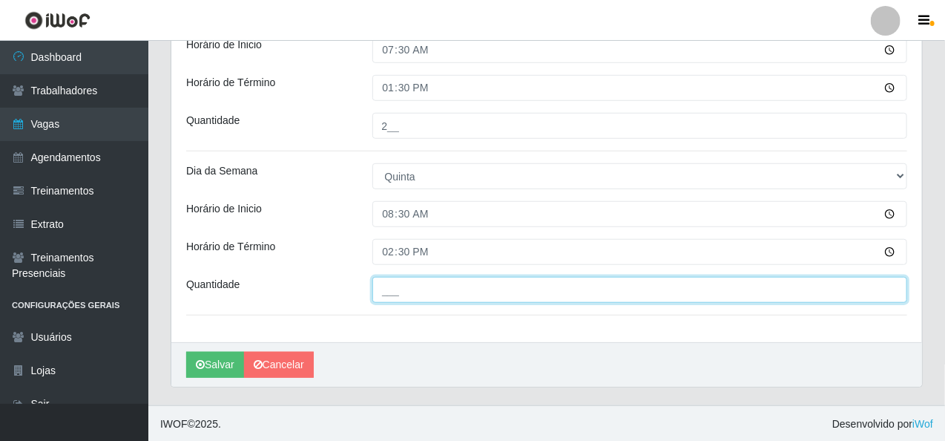
click at [415, 289] on input "___" at bounding box center [639, 290] width 535 height 26
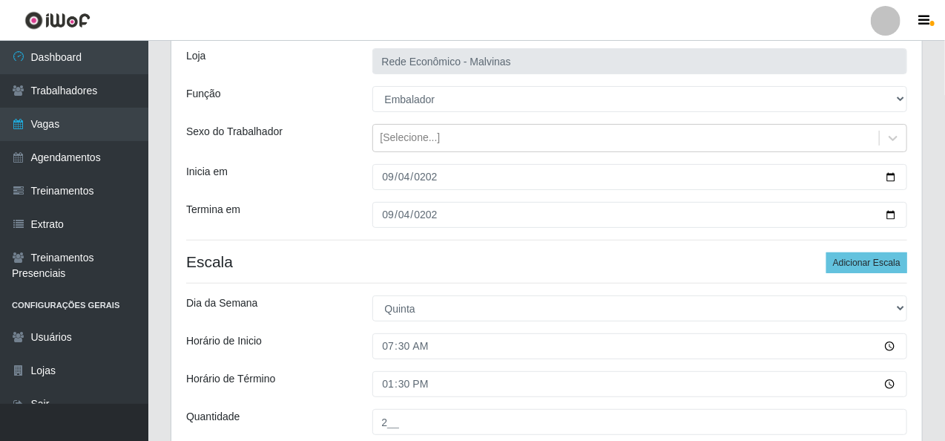
scroll to position [93, 0]
type input "1__"
click at [862, 259] on button "Adicionar Escala" at bounding box center [866, 263] width 81 height 21
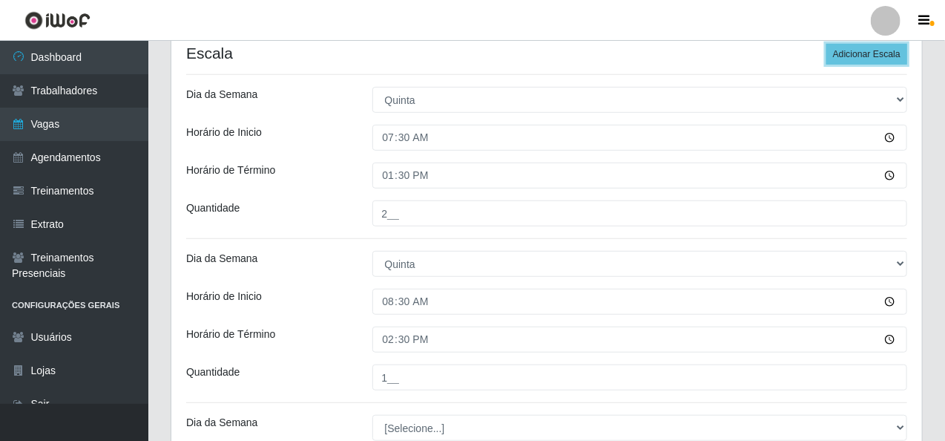
scroll to position [390, 0]
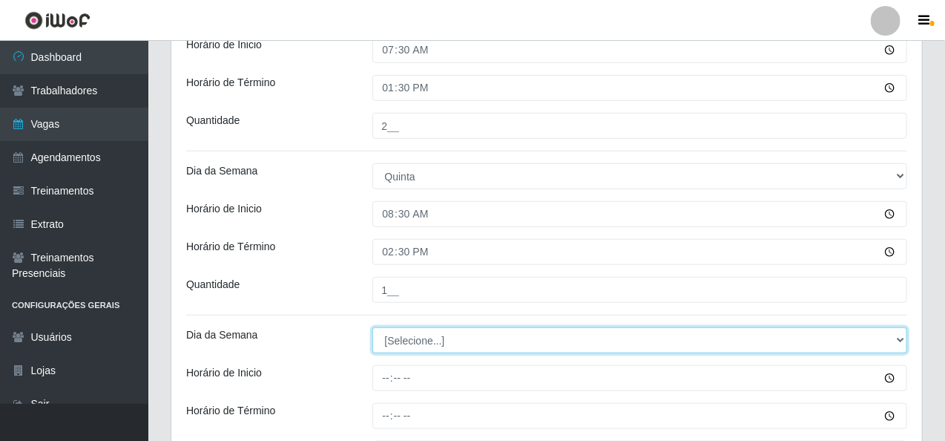
click at [415, 336] on select "[Selecione...] Segunda Terça Quarta Quinta Sexta Sábado Domingo" at bounding box center [639, 340] width 535 height 26
select select "4"
click at [372, 327] on select "[Selecione...] Segunda Terça Quarta Quinta Sexta Sábado Domingo" at bounding box center [639, 340] width 535 height 26
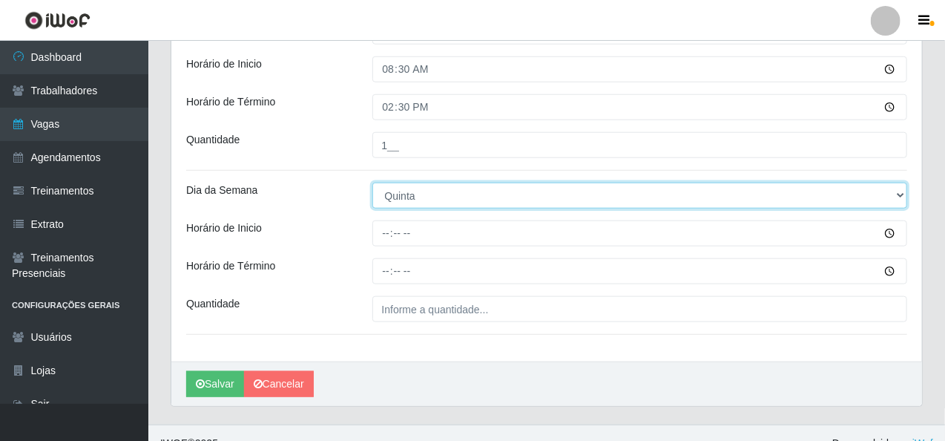
scroll to position [554, 0]
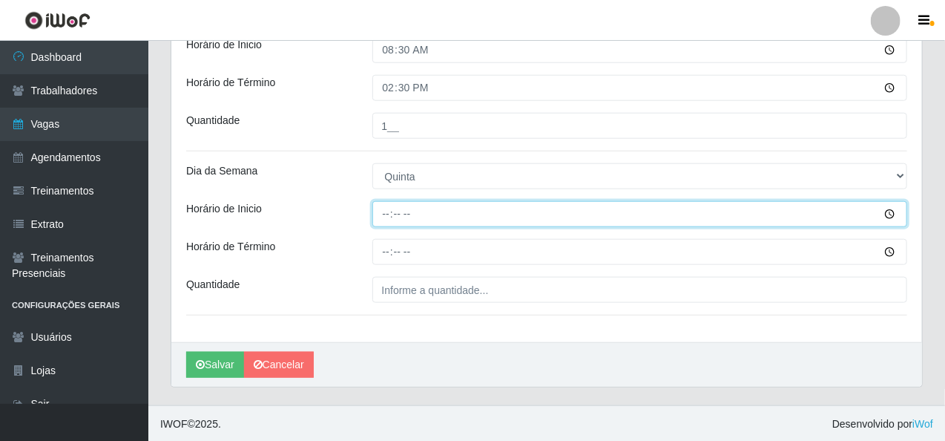
click at [378, 217] on input "Horário de Inicio" at bounding box center [639, 214] width 535 height 26
type input "14:00"
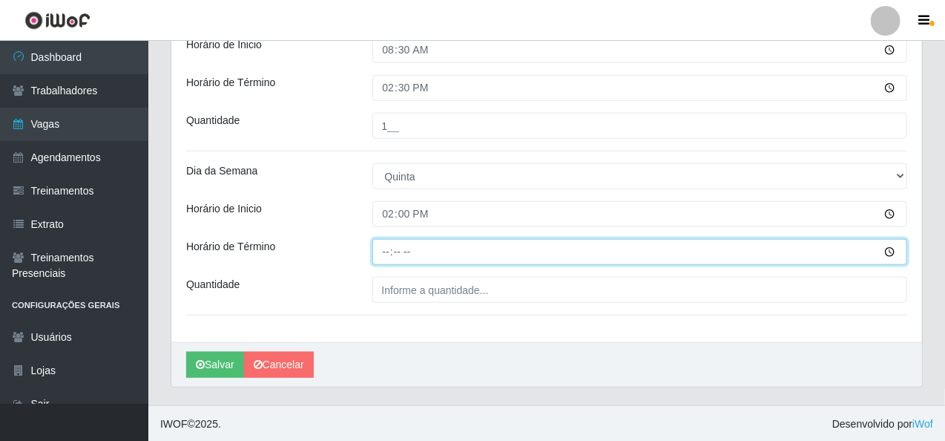
click at [384, 247] on input "Horário de Término" at bounding box center [639, 252] width 535 height 26
type input "20:00"
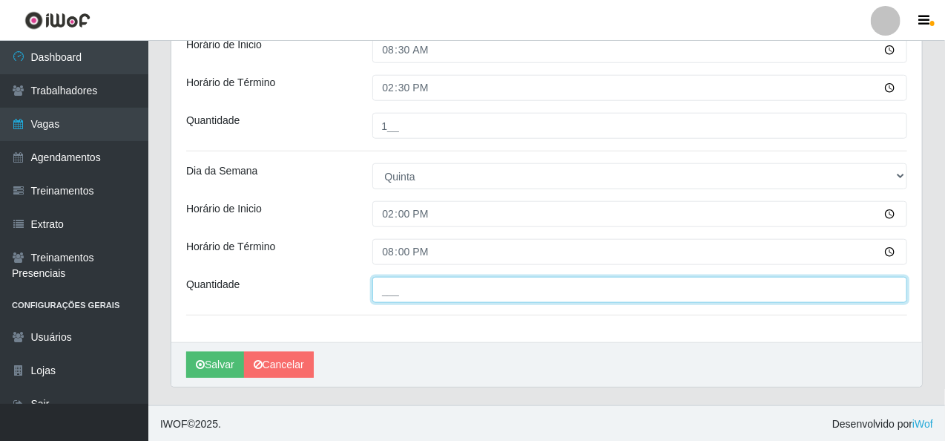
click at [418, 286] on input "___" at bounding box center [639, 290] width 535 height 26
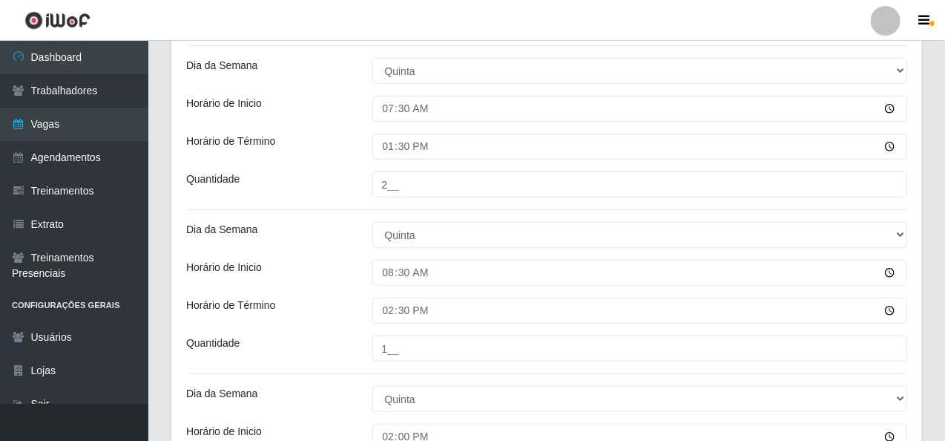
scroll to position [183, 0]
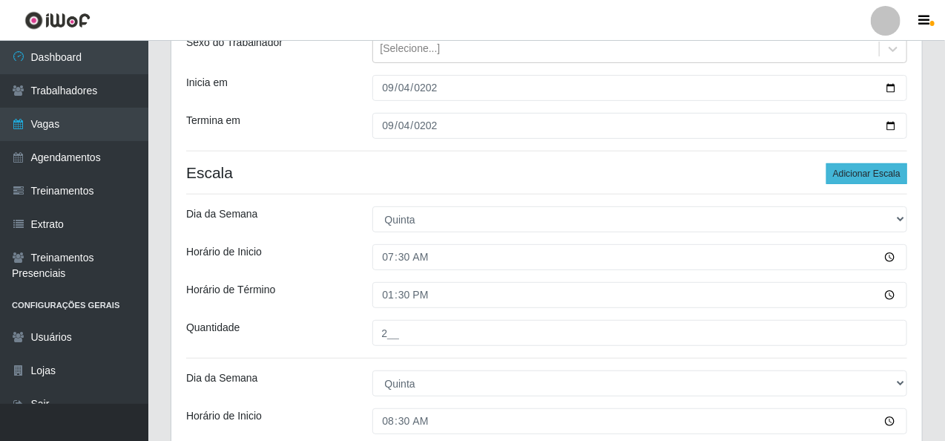
type input "2__"
click at [865, 177] on button "Adicionar Escala" at bounding box center [866, 173] width 81 height 21
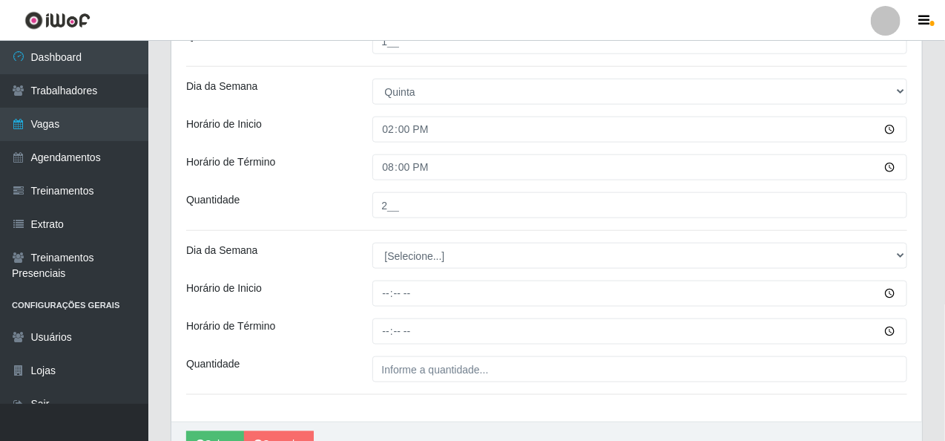
scroll to position [718, 0]
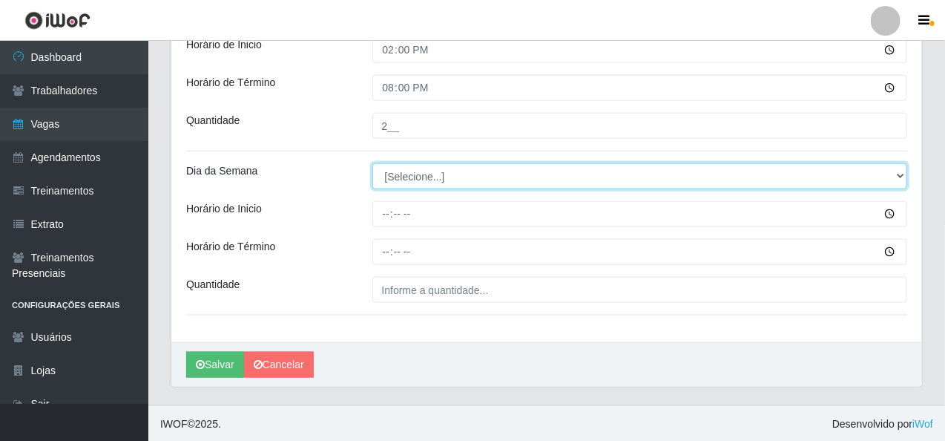
click at [406, 177] on select "[Selecione...] Segunda Terça Quarta Quinta Sexta Sábado Domingo" at bounding box center [639, 176] width 535 height 26
select select "4"
click at [372, 163] on select "[Selecione...] Segunda Terça Quarta Quinta Sexta Sábado Domingo" at bounding box center [639, 176] width 535 height 26
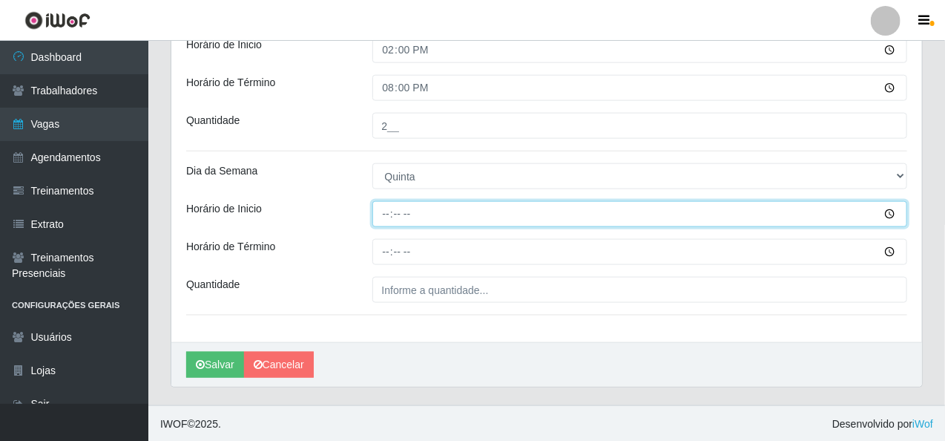
click at [377, 211] on input "Horário de Inicio" at bounding box center [639, 214] width 535 height 26
type input "15:00"
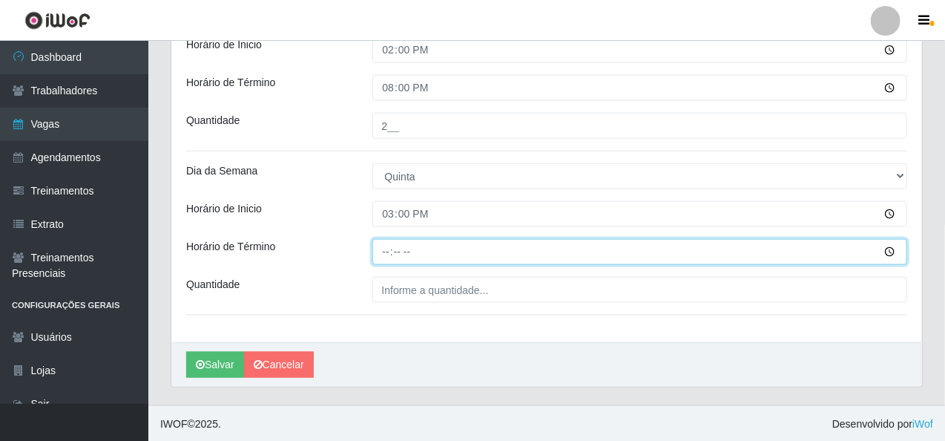
click at [385, 256] on input "Horário de Término" at bounding box center [639, 252] width 535 height 26
type input "20:10"
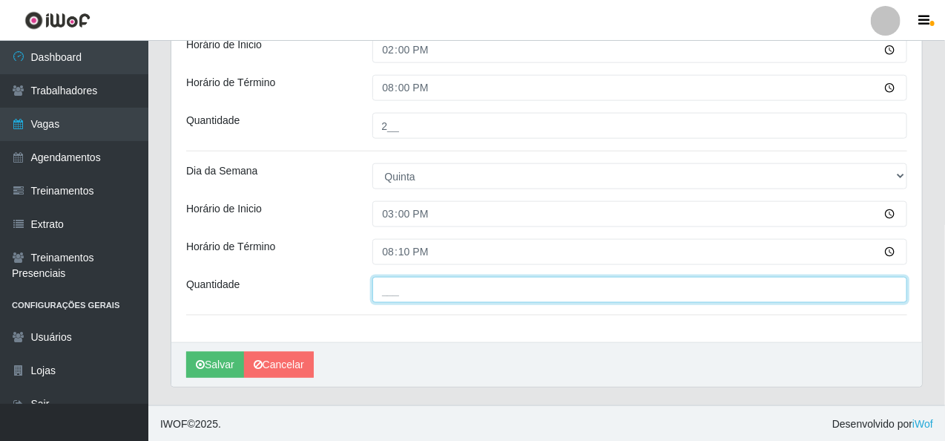
click at [388, 289] on input "___" at bounding box center [639, 290] width 535 height 26
type input "1__"
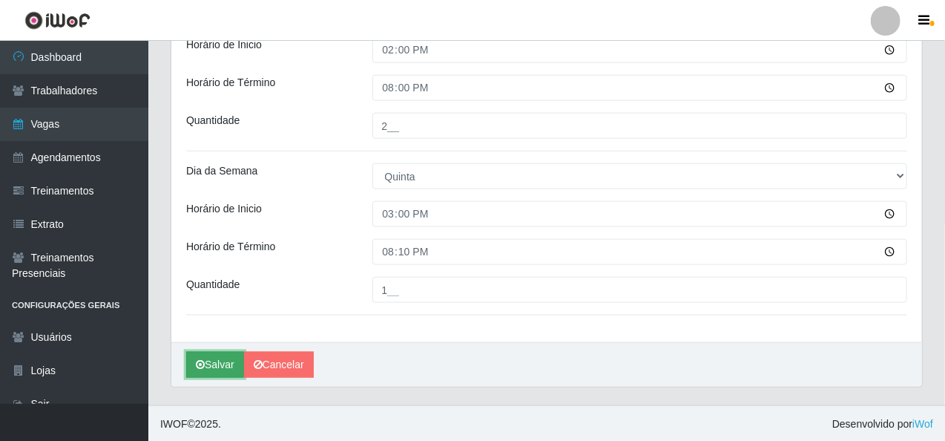
click at [208, 353] on button "Salvar" at bounding box center [215, 365] width 58 height 26
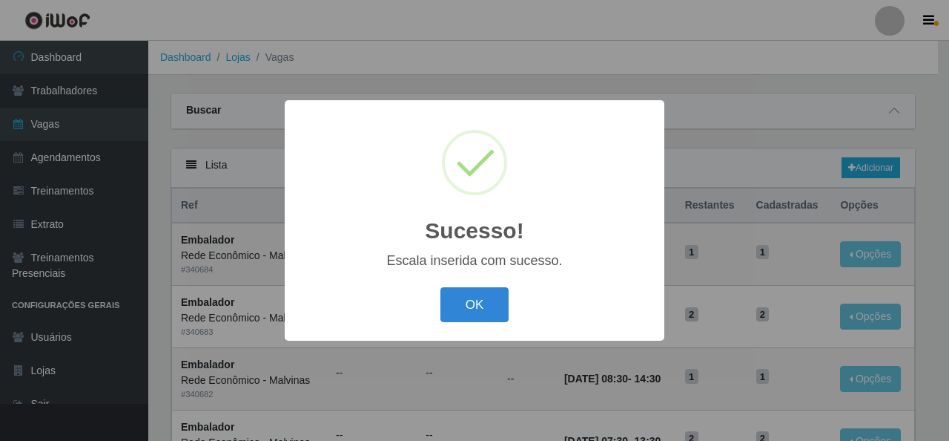
click at [508, 320] on div "OK Cancel" at bounding box center [475, 304] width 350 height 42
click at [492, 314] on button "OK" at bounding box center [475, 304] width 69 height 35
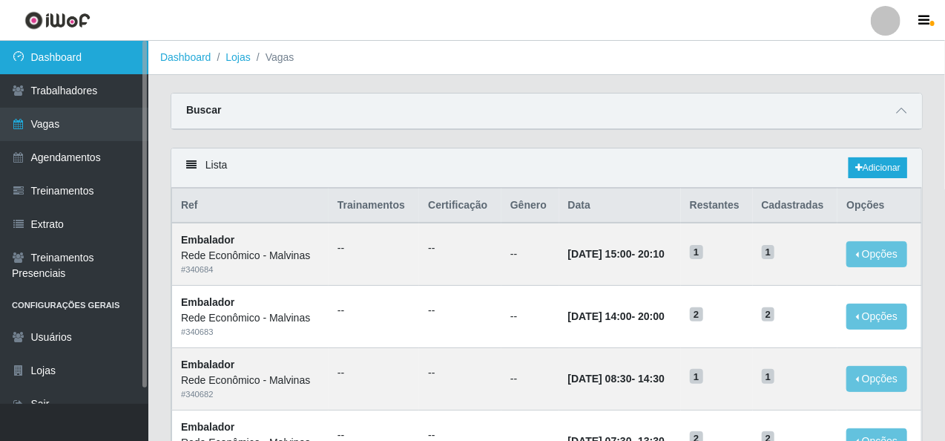
click at [82, 53] on link "Dashboard" at bounding box center [74, 57] width 148 height 33
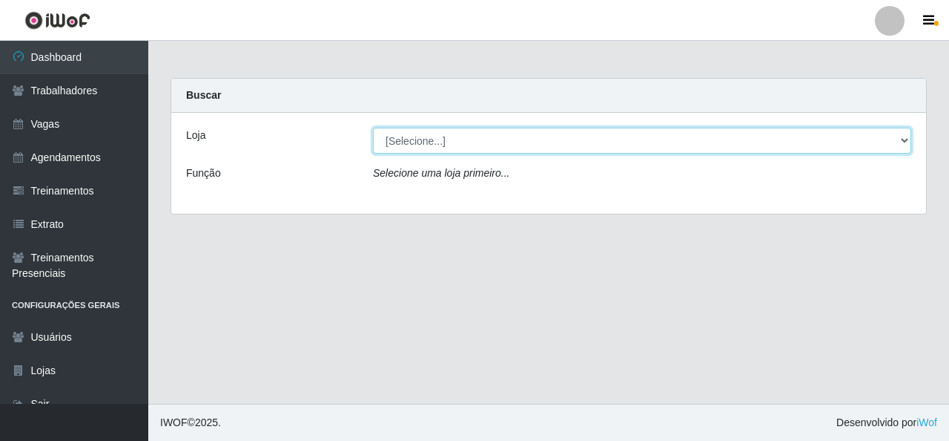
click at [428, 137] on select "[Selecione...] Rede Econômico - Malvinas Rede Econômico - Prata" at bounding box center [642, 141] width 538 height 26
select select "194"
click at [373, 128] on select "[Selecione...] Rede Econômico - Malvinas Rede Econômico - Prata" at bounding box center [642, 141] width 538 height 26
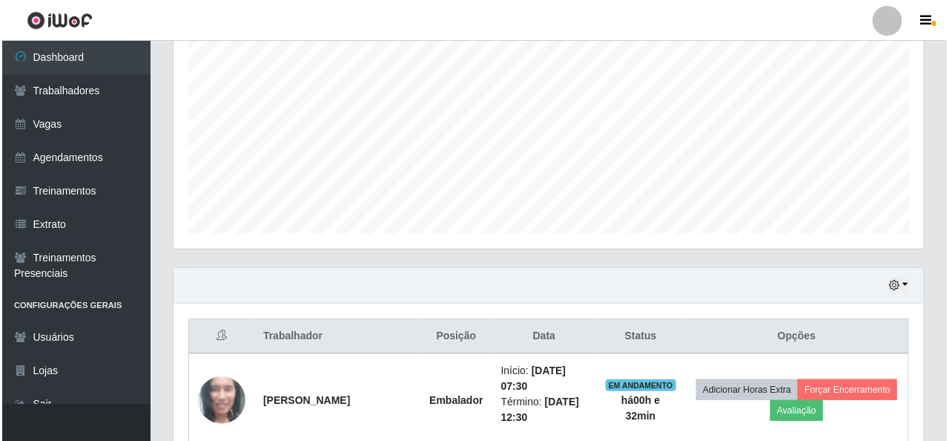
scroll to position [667, 0]
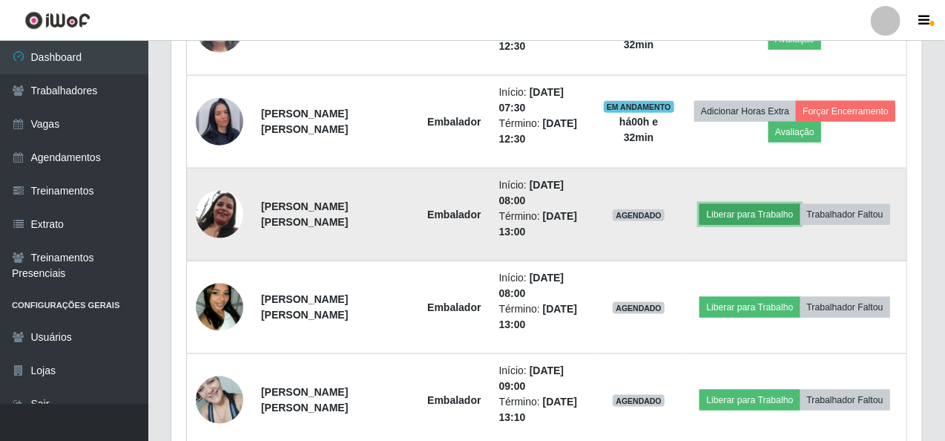
click at [724, 209] on button "Liberar para Trabalho" at bounding box center [749, 214] width 100 height 21
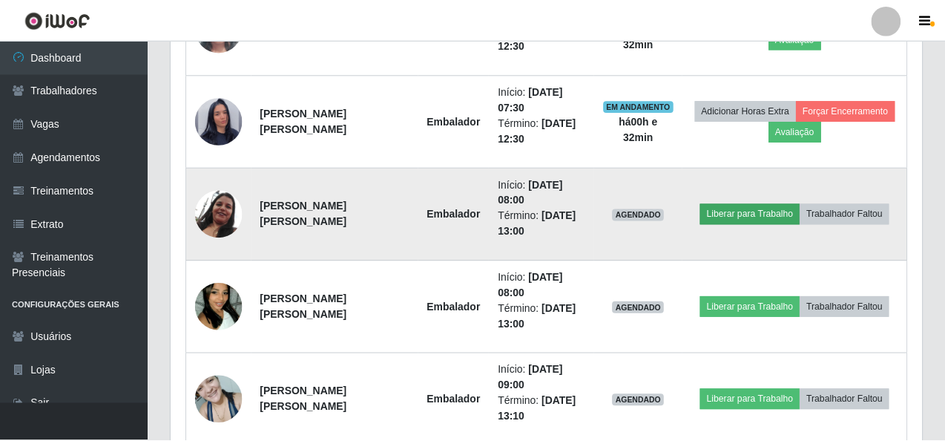
scroll to position [308, 745]
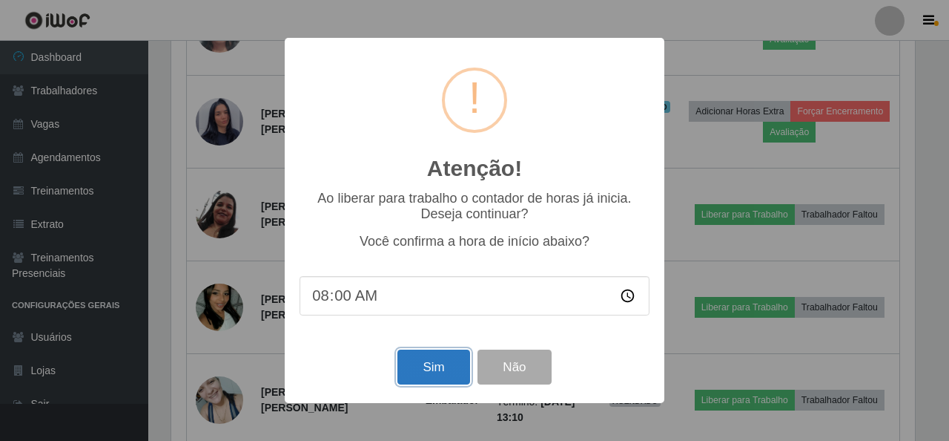
click at [438, 362] on button "Sim" at bounding box center [434, 366] width 72 height 35
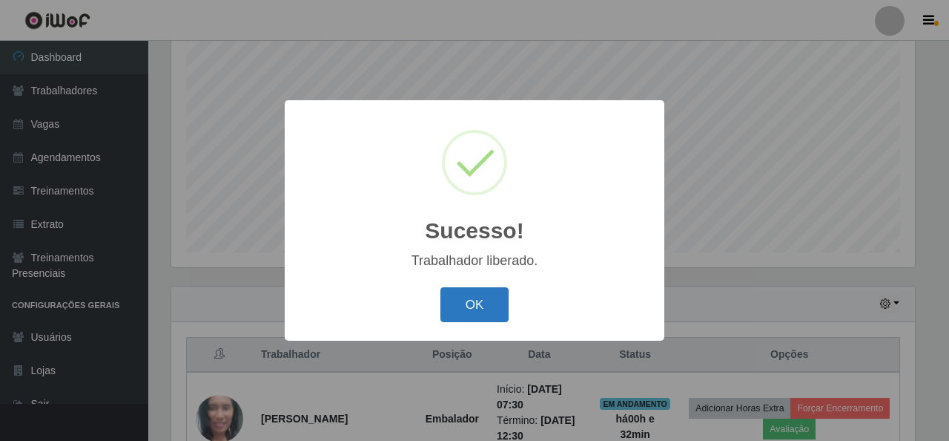
click at [488, 314] on button "OK" at bounding box center [475, 304] width 69 height 35
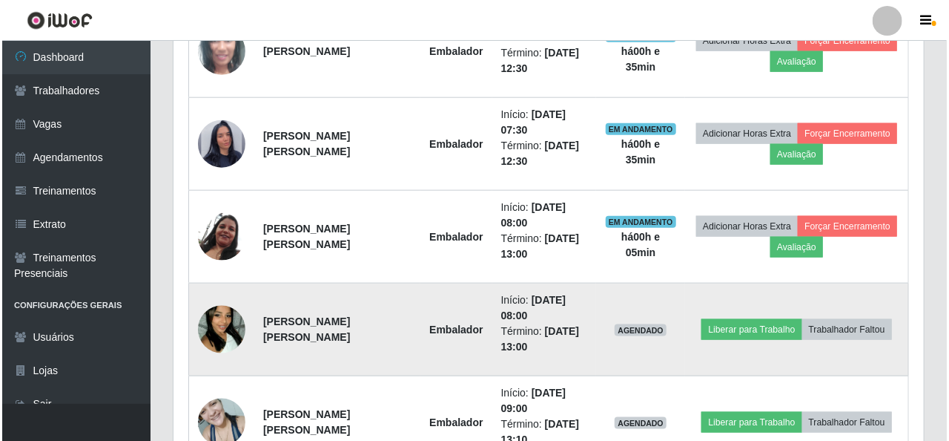
scroll to position [741, 0]
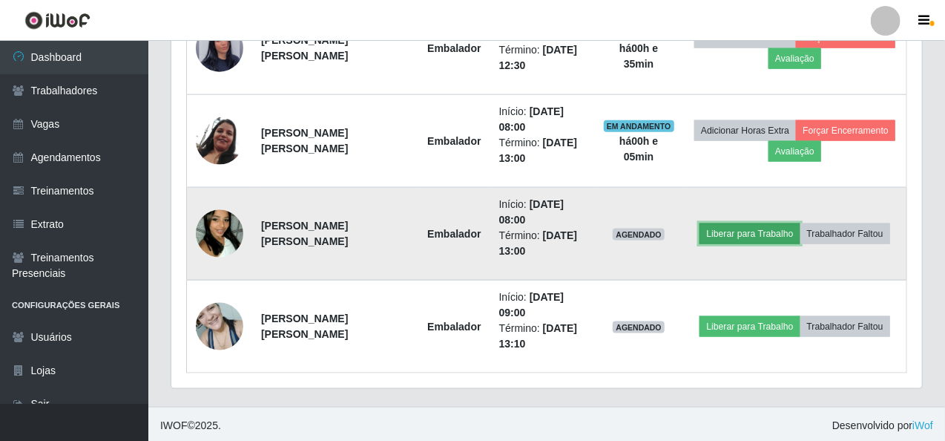
click at [742, 229] on button "Liberar para Trabalho" at bounding box center [749, 233] width 100 height 21
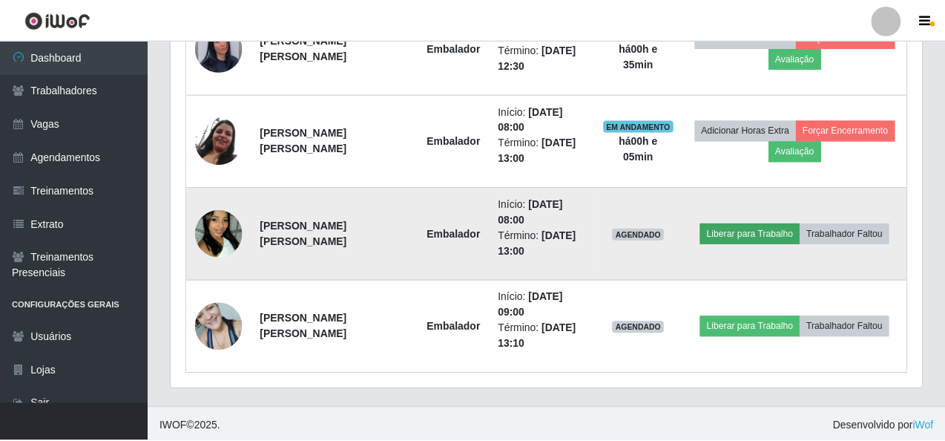
scroll to position [308, 745]
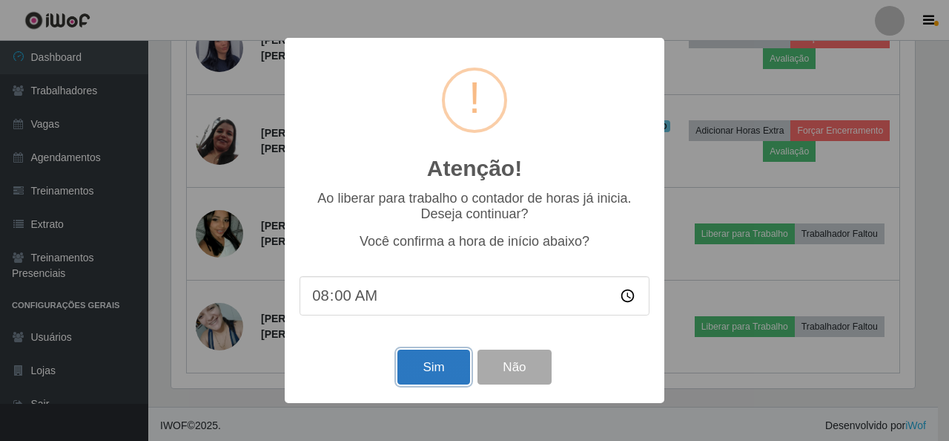
click at [420, 369] on button "Sim" at bounding box center [434, 366] width 72 height 35
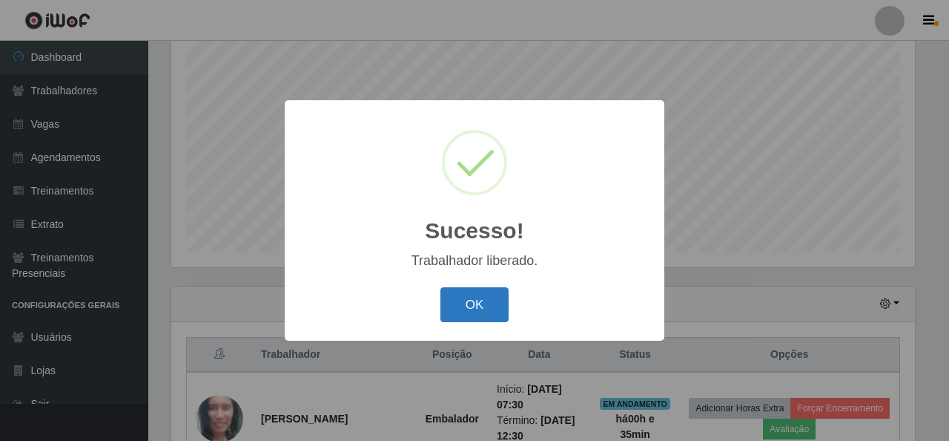
click at [478, 306] on button "OK" at bounding box center [475, 304] width 69 height 35
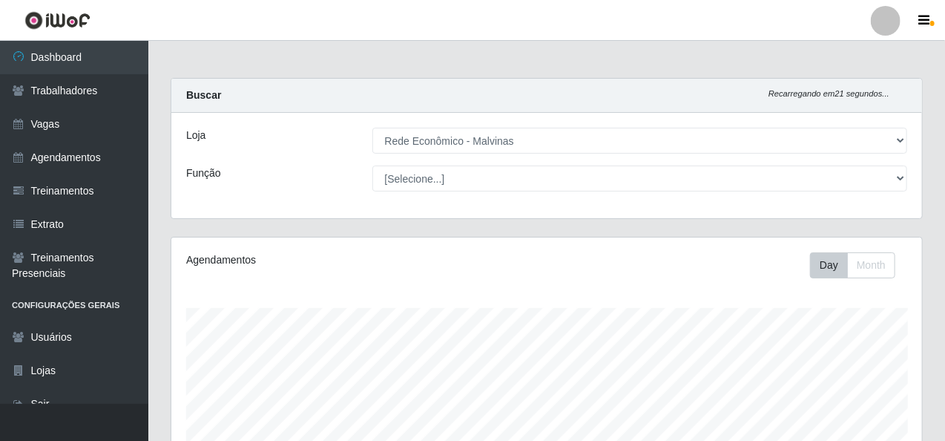
scroll to position [297, 0]
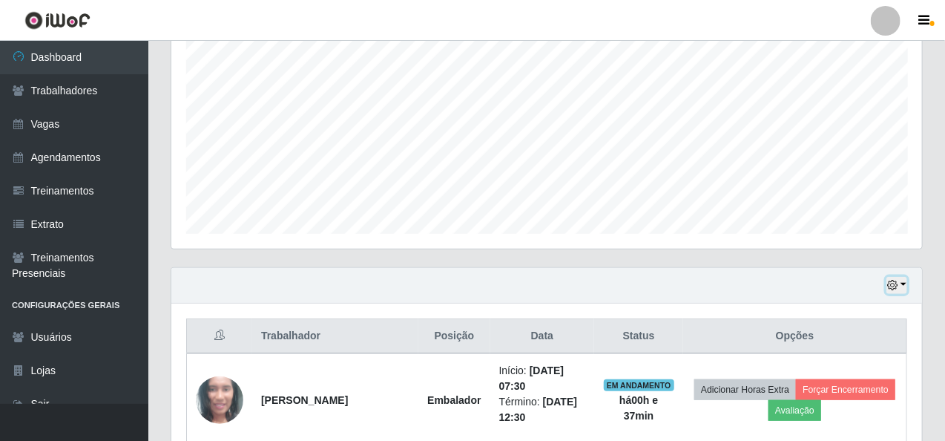
click at [900, 280] on button "button" at bounding box center [896, 285] width 21 height 17
click at [904, 279] on button "button" at bounding box center [896, 285] width 21 height 17
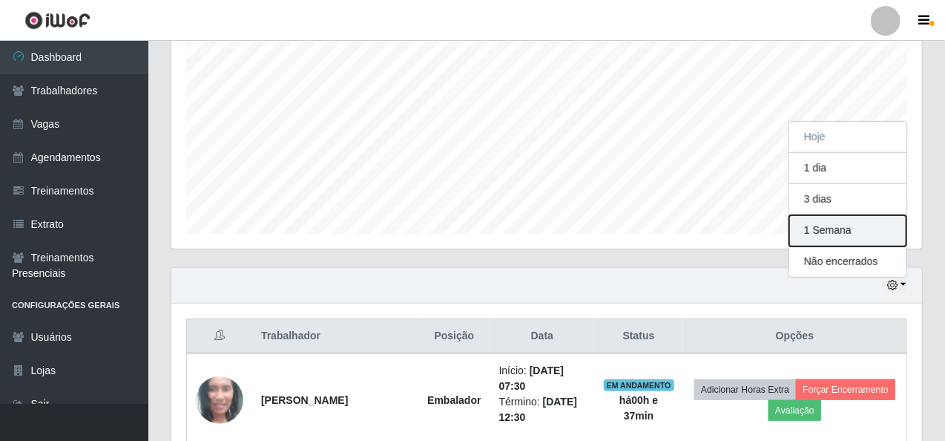
click at [843, 226] on button "1 Semana" at bounding box center [847, 230] width 117 height 31
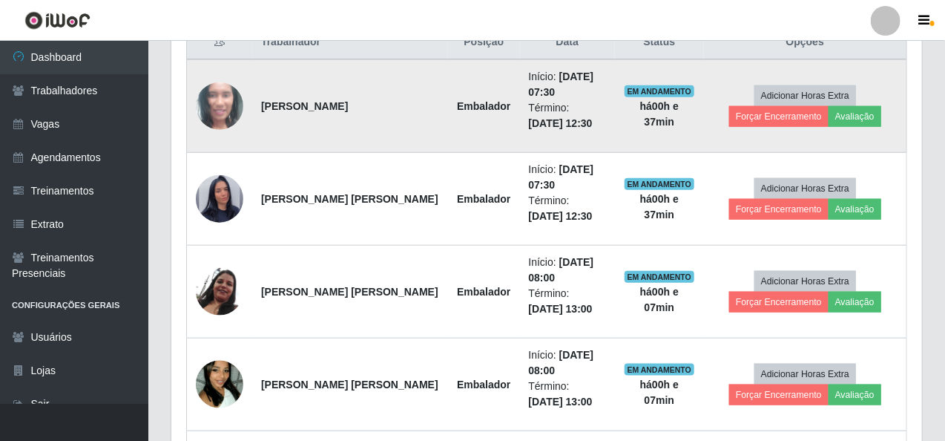
scroll to position [515, 0]
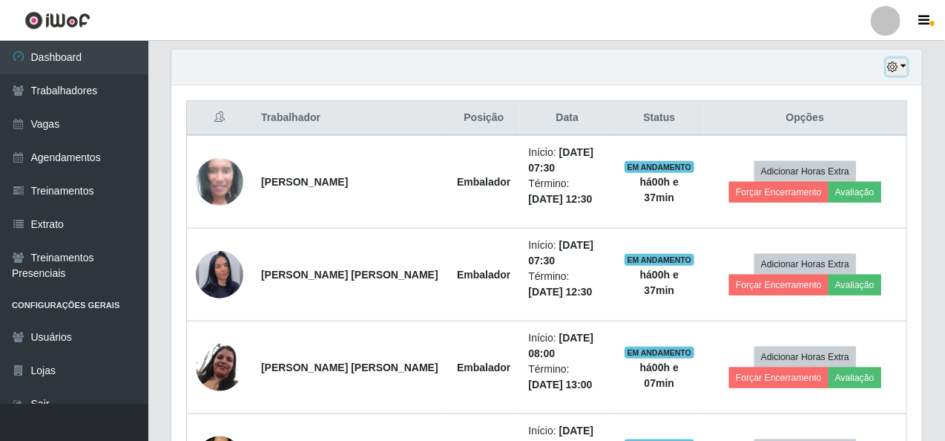
click at [905, 66] on button "button" at bounding box center [896, 67] width 21 height 17
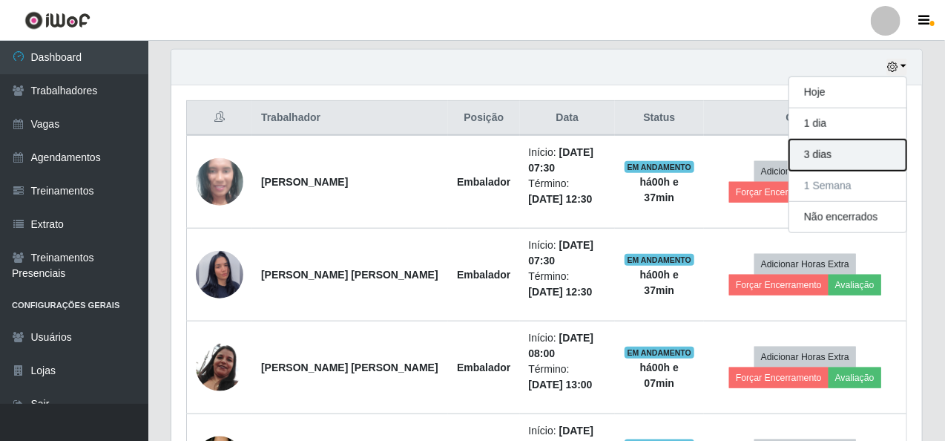
click at [858, 159] on button "3 dias" at bounding box center [847, 154] width 117 height 31
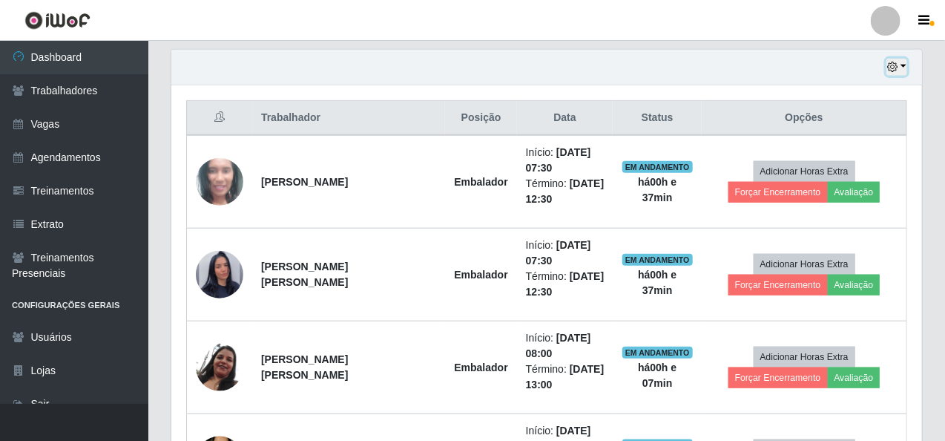
click at [897, 65] on icon "button" at bounding box center [892, 67] width 10 height 10
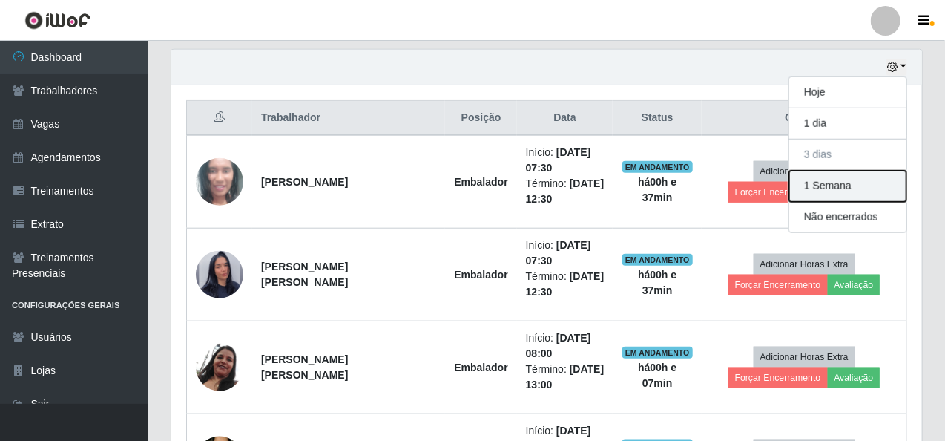
click at [826, 197] on button "1 Semana" at bounding box center [847, 186] width 117 height 31
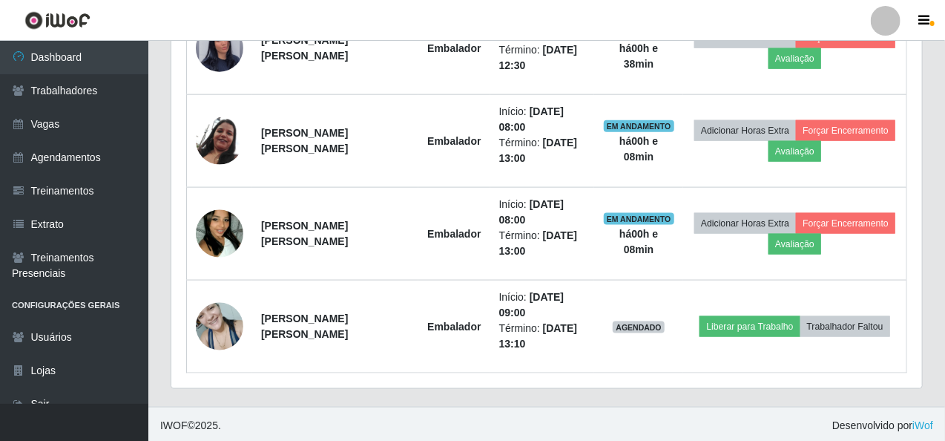
scroll to position [2740, 0]
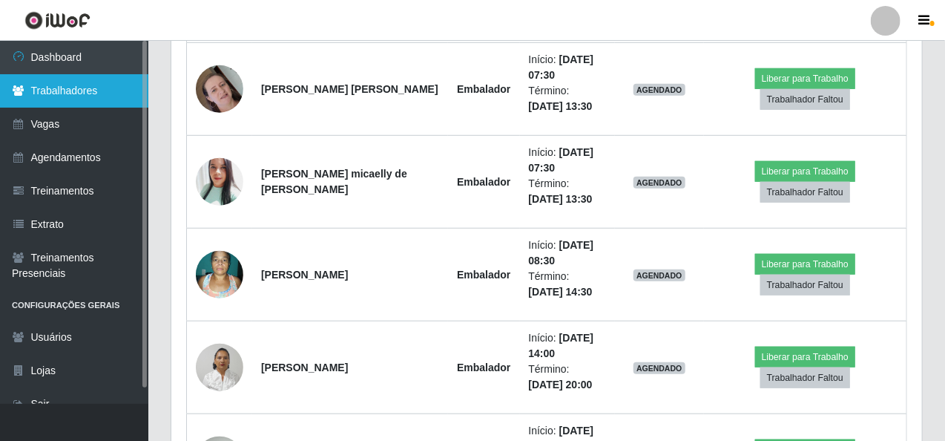
click at [113, 88] on link "Trabalhadores" at bounding box center [74, 90] width 148 height 33
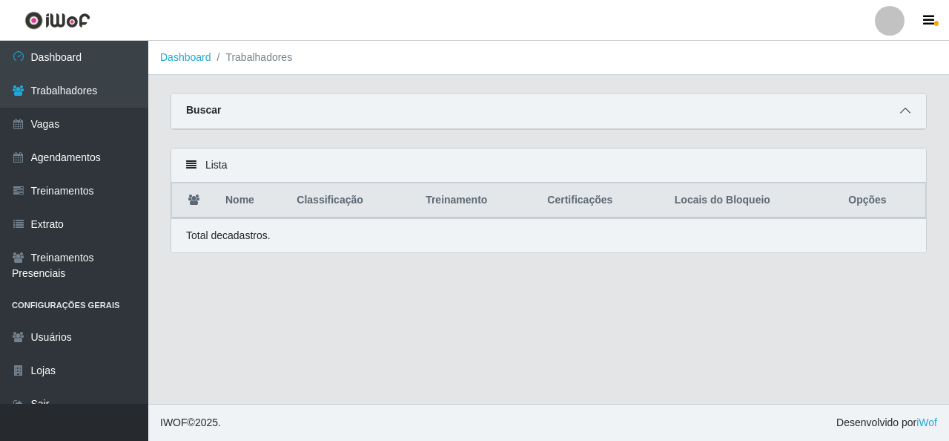
click at [900, 107] on span at bounding box center [906, 110] width 18 height 17
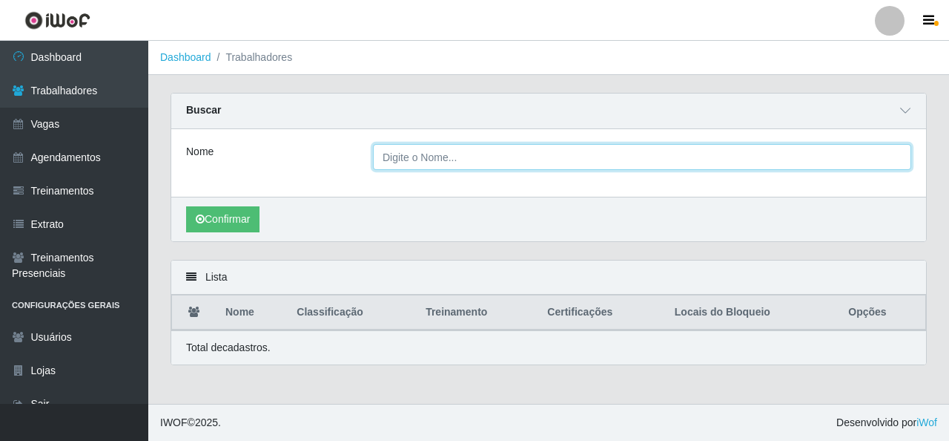
click at [435, 151] on input "Nome" at bounding box center [642, 157] width 538 height 26
type input "albiege"
click at [186, 206] on button "Confirmar" at bounding box center [222, 219] width 73 height 26
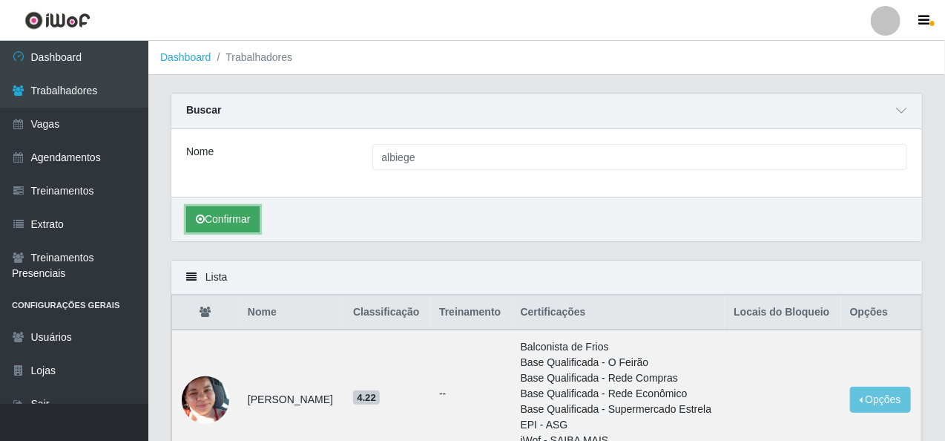
click at [208, 226] on button "Confirmar" at bounding box center [222, 219] width 73 height 26
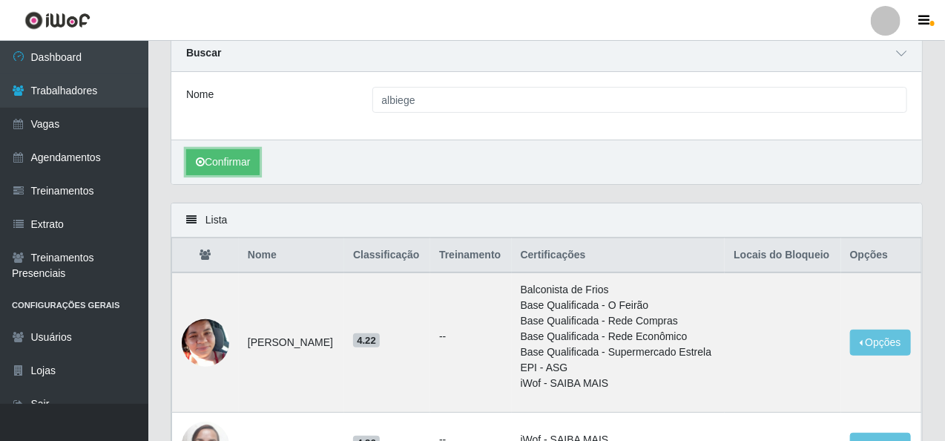
scroll to position [148, 0]
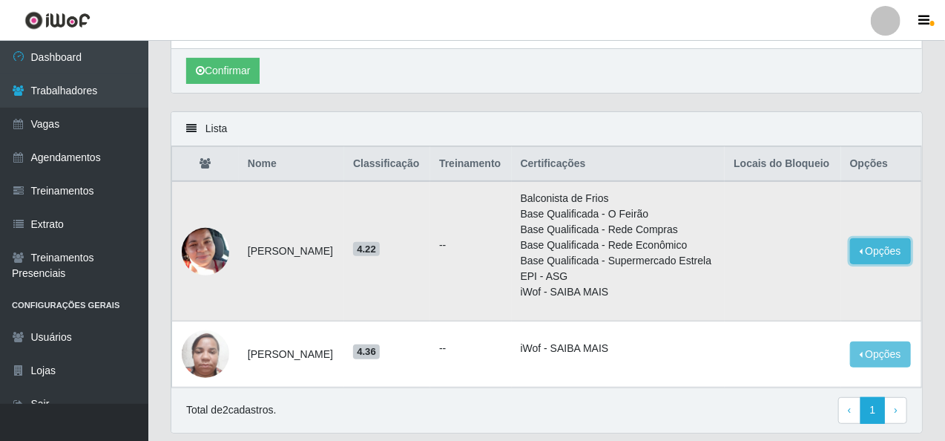
click at [863, 253] on button "Opções" at bounding box center [880, 251] width 61 height 26
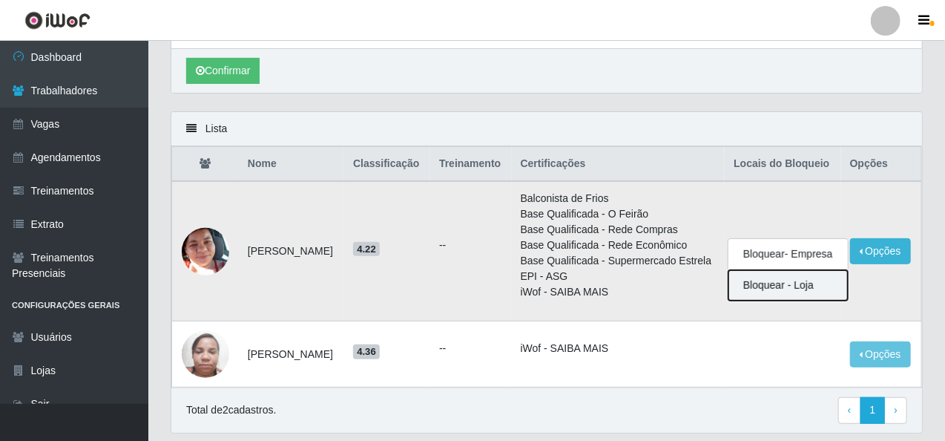
click at [766, 291] on button "Bloquear - Loja" at bounding box center [787, 285] width 119 height 30
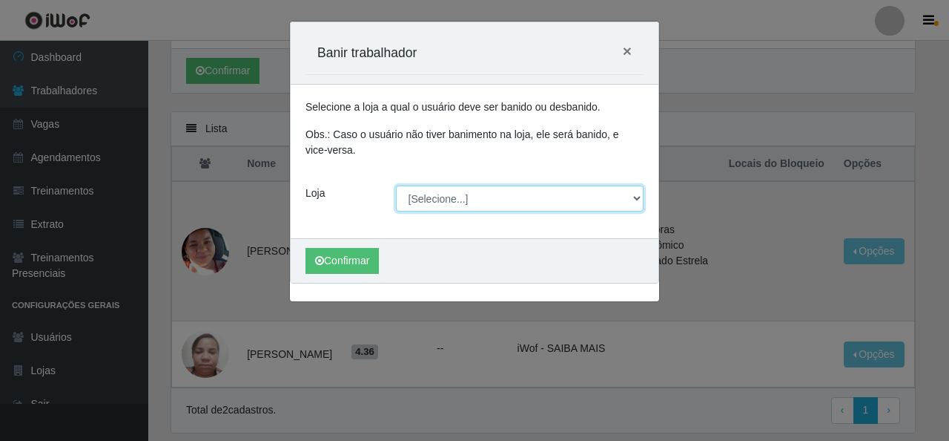
click at [478, 205] on select "[Selecione...] Rede Econômico - Malvinas Rede Econômico - Prata" at bounding box center [520, 198] width 248 height 26
select select "194"
click at [396, 185] on select "[Selecione...] Rede Econômico - Malvinas Rede Econômico - Prata" at bounding box center [520, 198] width 248 height 26
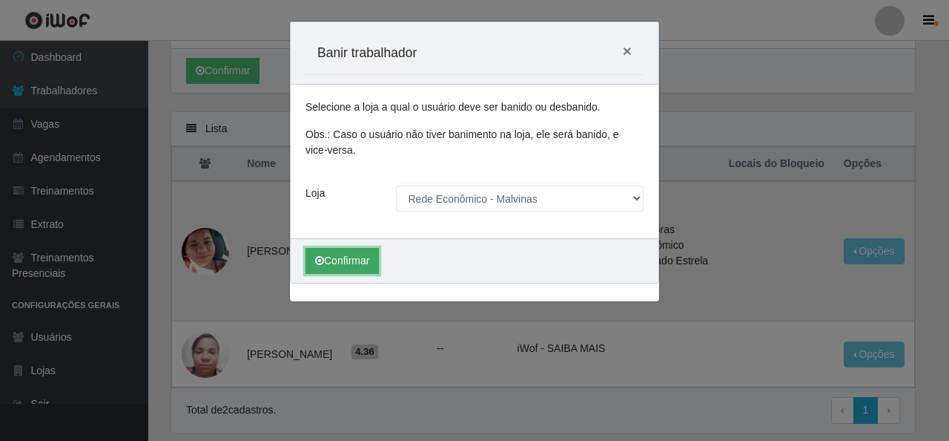
click at [342, 260] on button "Confirmar" at bounding box center [342, 261] width 73 height 26
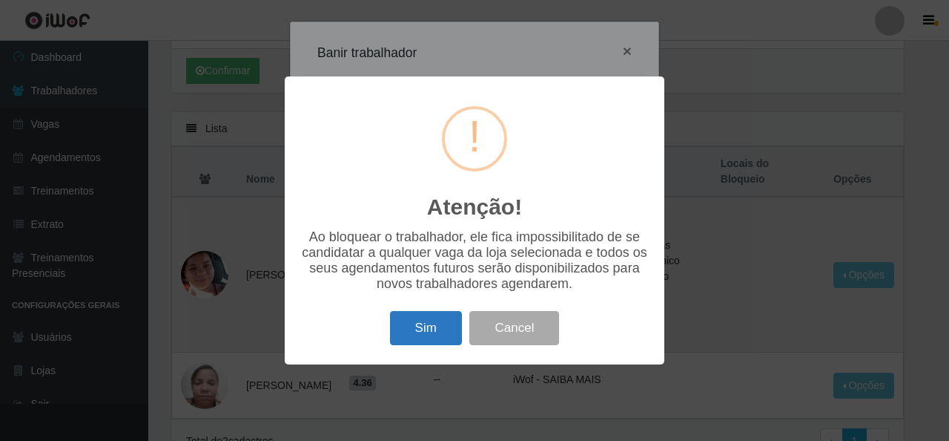
click at [406, 334] on button "Sim" at bounding box center [426, 328] width 72 height 35
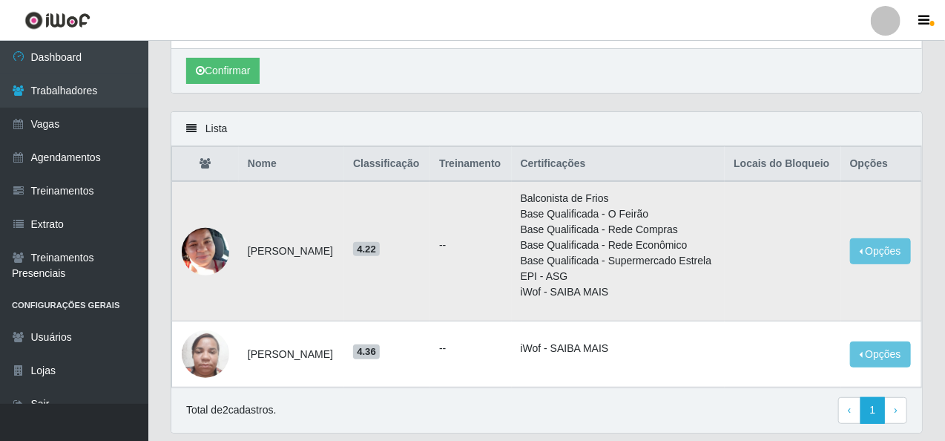
scroll to position [0, 0]
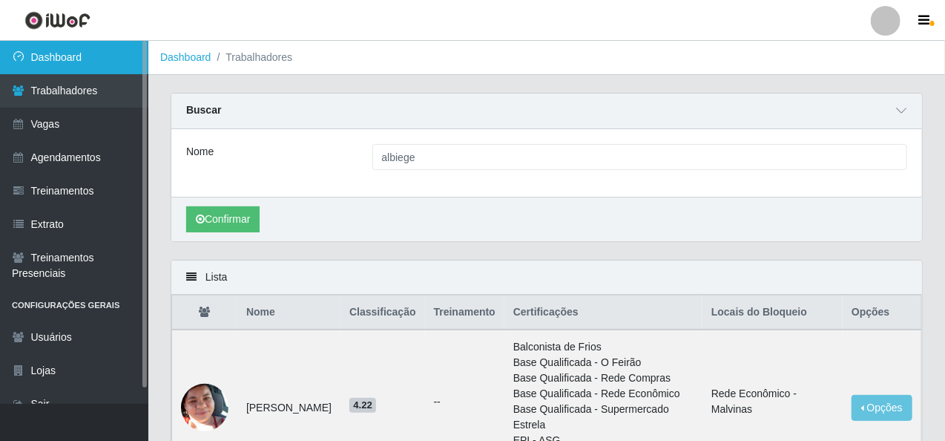
click at [95, 57] on link "Dashboard" at bounding box center [74, 57] width 148 height 33
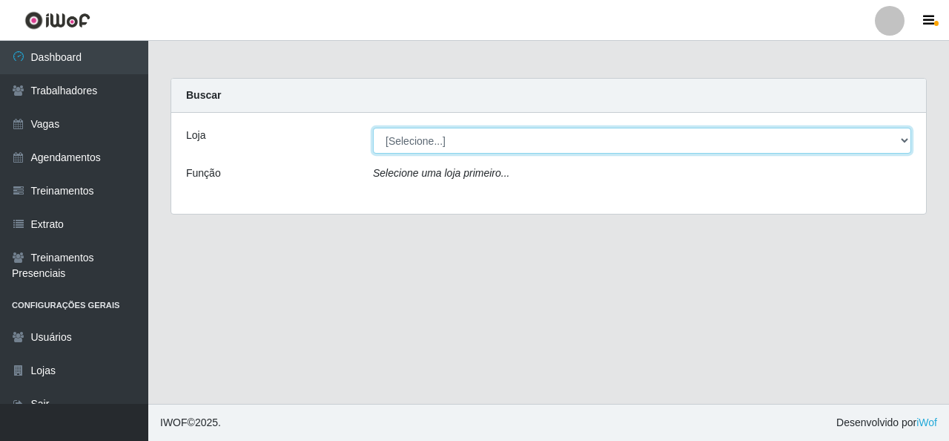
click at [444, 139] on select "[Selecione...] Rede Econômico - Malvinas Rede Econômico - Prata" at bounding box center [642, 141] width 538 height 26
select select "194"
click at [373, 128] on select "[Selecione...] Rede Econômico - Malvinas Rede Econômico - Prata" at bounding box center [642, 141] width 538 height 26
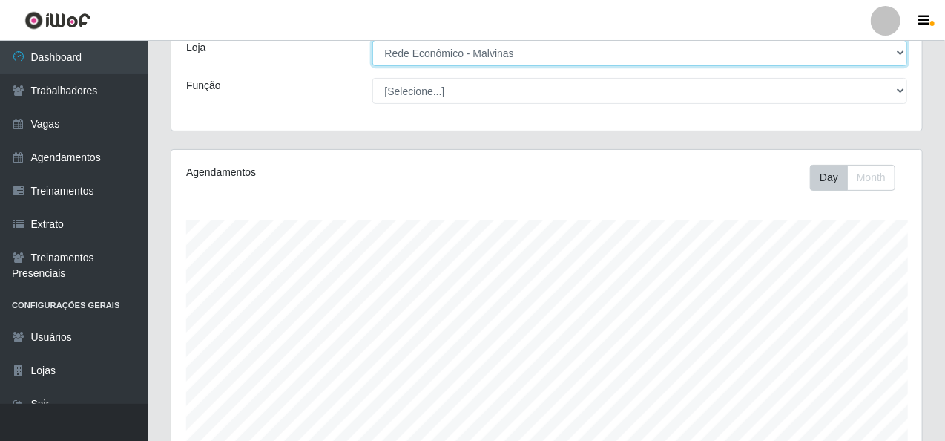
scroll to position [73, 0]
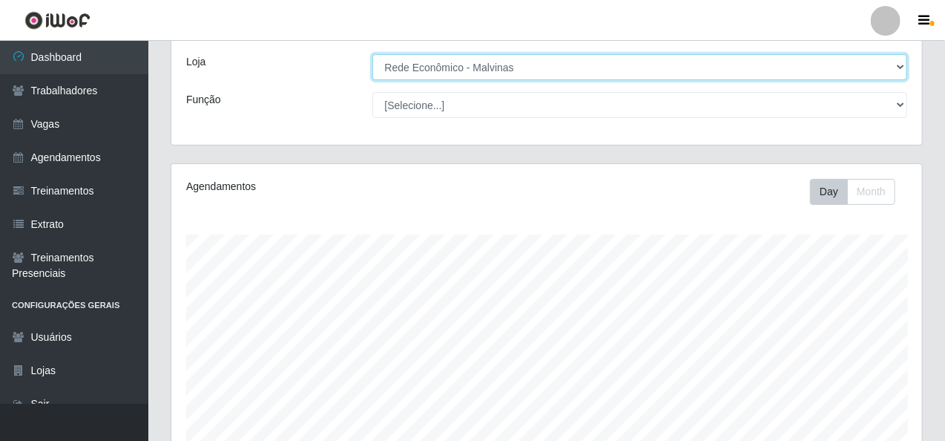
click at [372, 54] on select "[Selecione...] Rede Econômico - Malvinas Rede Econômico - Prata" at bounding box center [639, 67] width 535 height 26
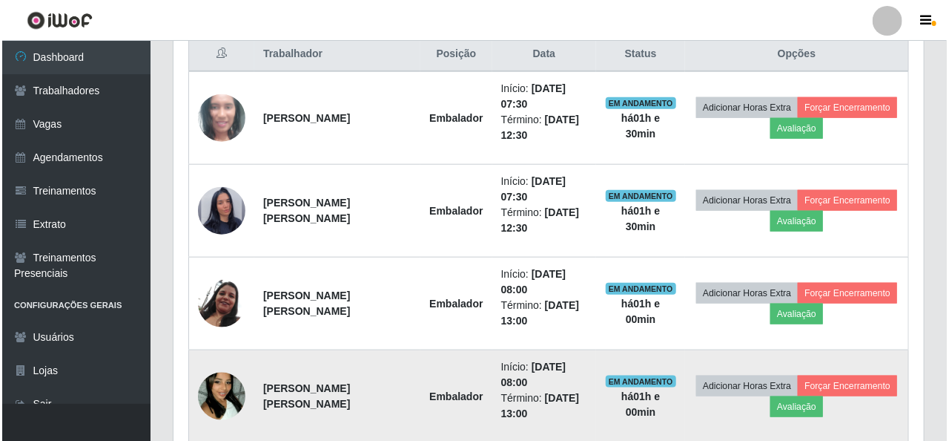
scroll to position [741, 0]
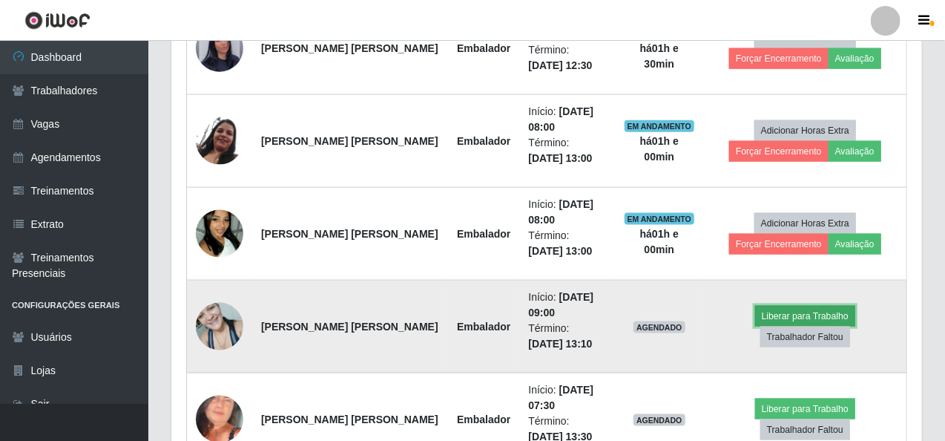
click at [755, 320] on button "Liberar para Trabalho" at bounding box center [805, 316] width 100 height 21
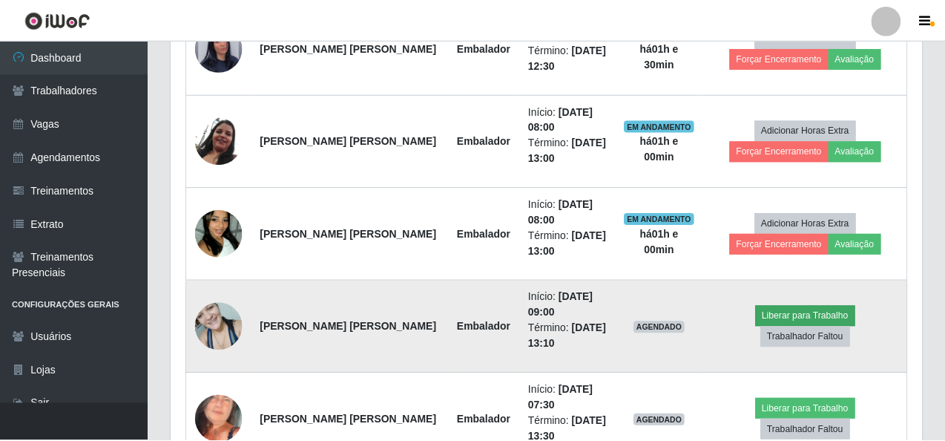
scroll to position [308, 745]
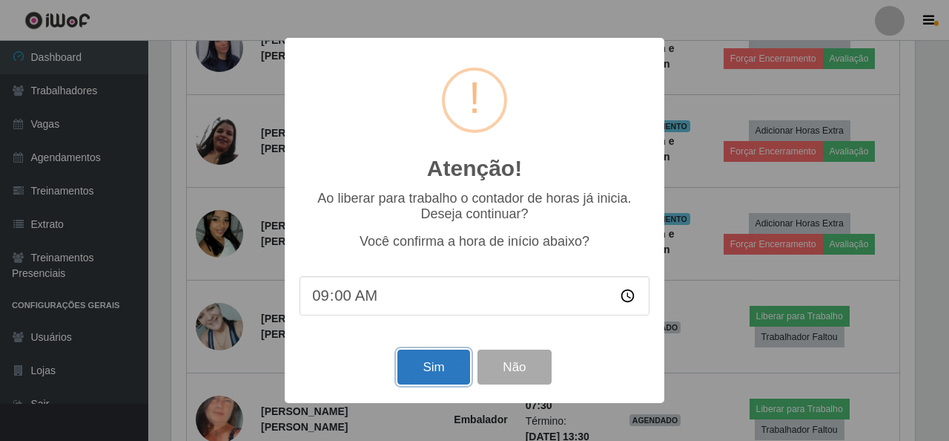
click at [448, 371] on button "Sim" at bounding box center [434, 366] width 72 height 35
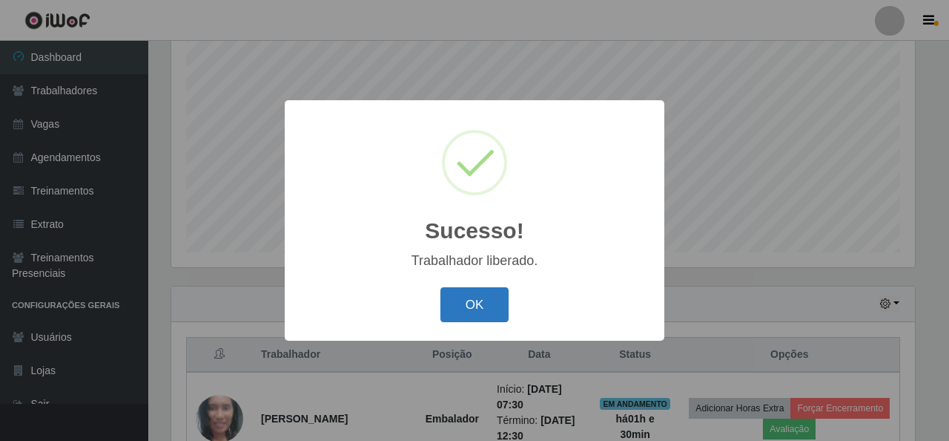
click at [495, 297] on button "OK" at bounding box center [475, 304] width 69 height 35
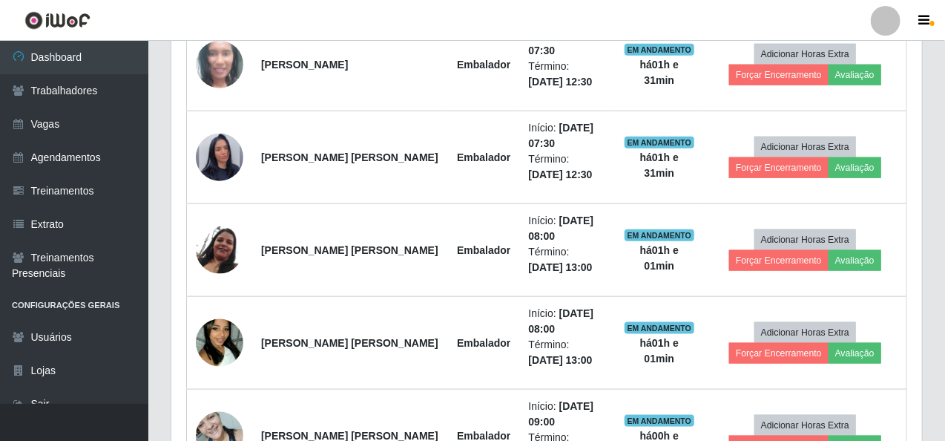
scroll to position [444, 0]
